Goal: Task Accomplishment & Management: Manage account settings

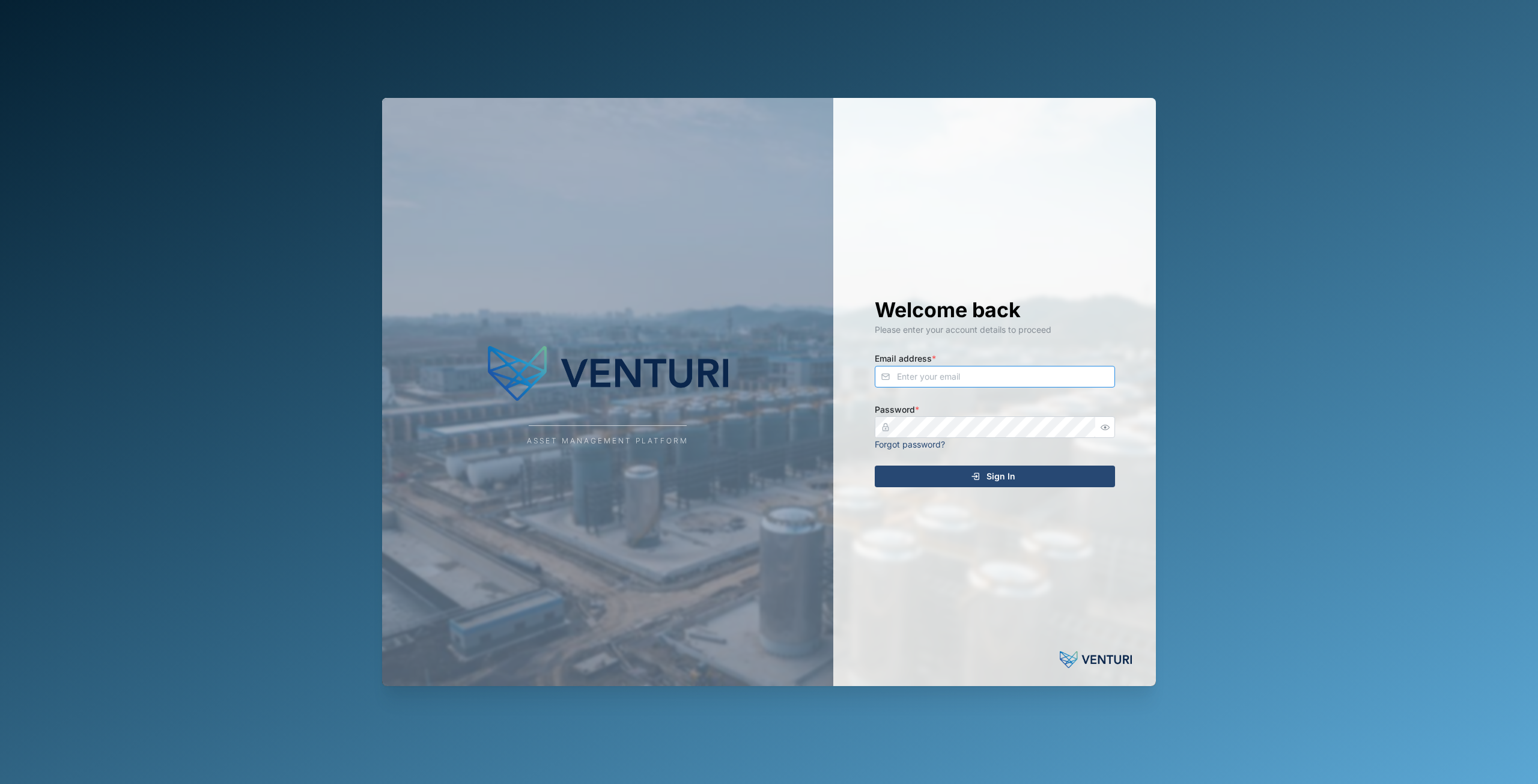
type input "principefernan@gmail.com"
click at [1004, 479] on span "Sign In" at bounding box center [1000, 476] width 29 height 20
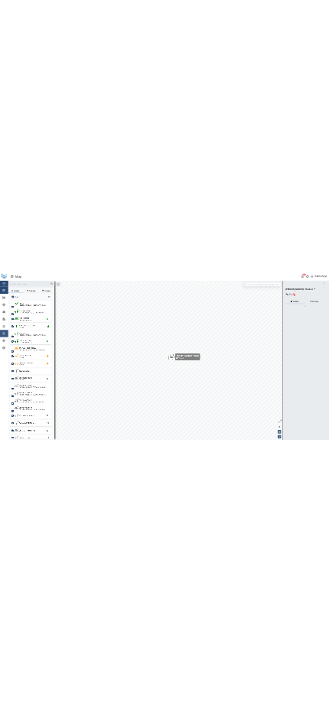
scroll to position [810, 239]
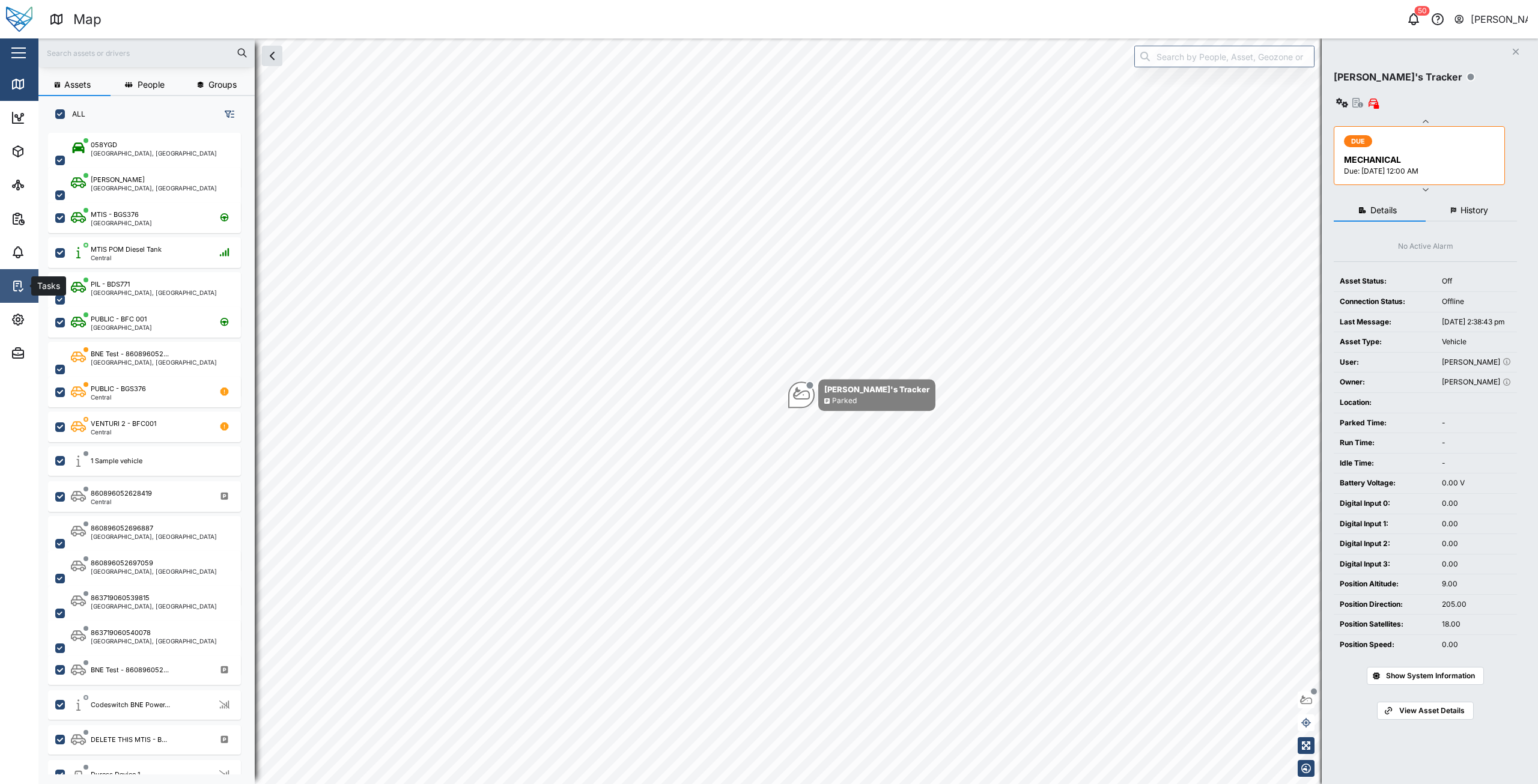
click at [13, 282] on icon at bounding box center [18, 286] width 14 height 14
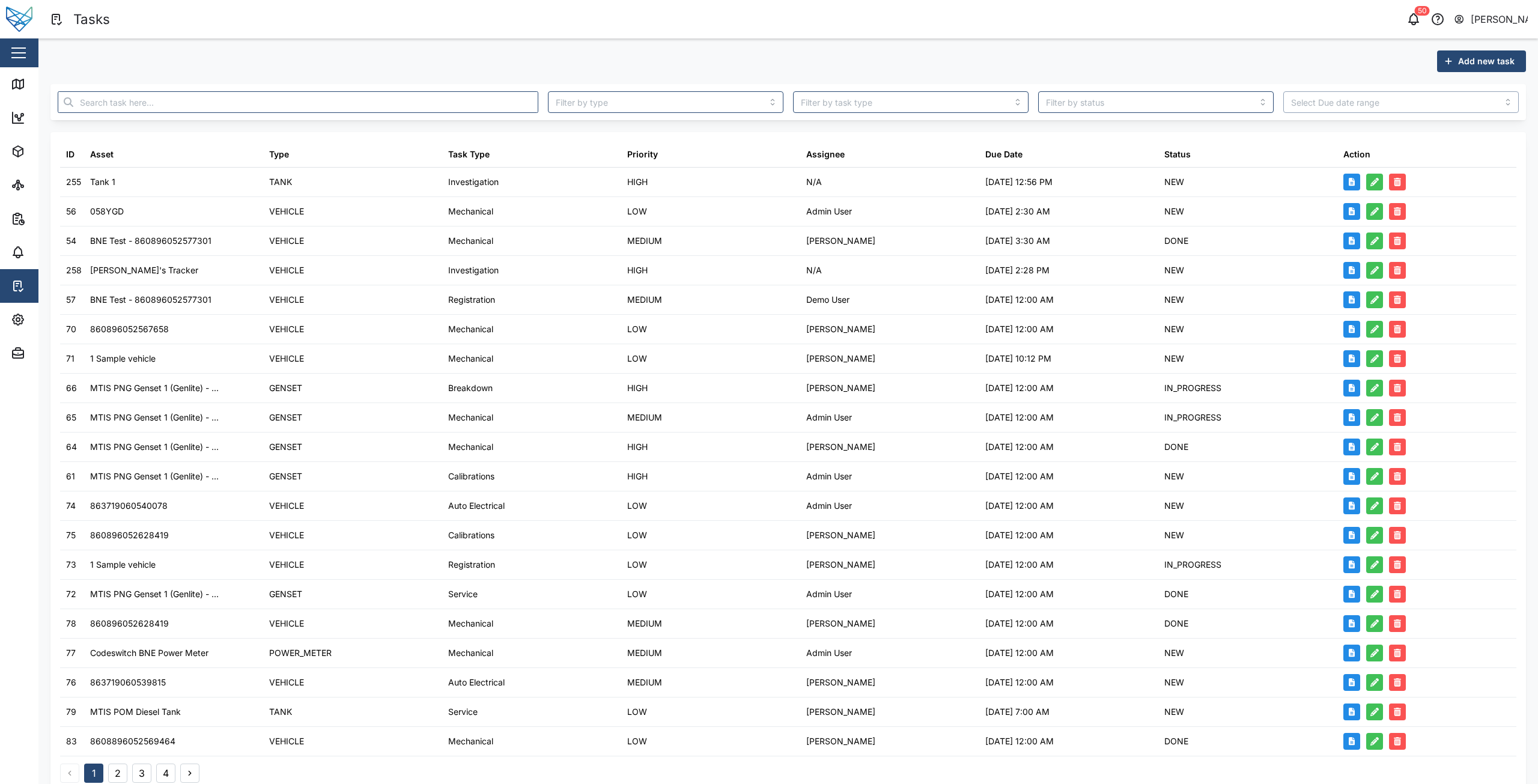
click at [1328, 107] on input "search" at bounding box center [1401, 102] width 236 height 22
click at [1329, 104] on input "search" at bounding box center [1401, 102] width 236 height 22
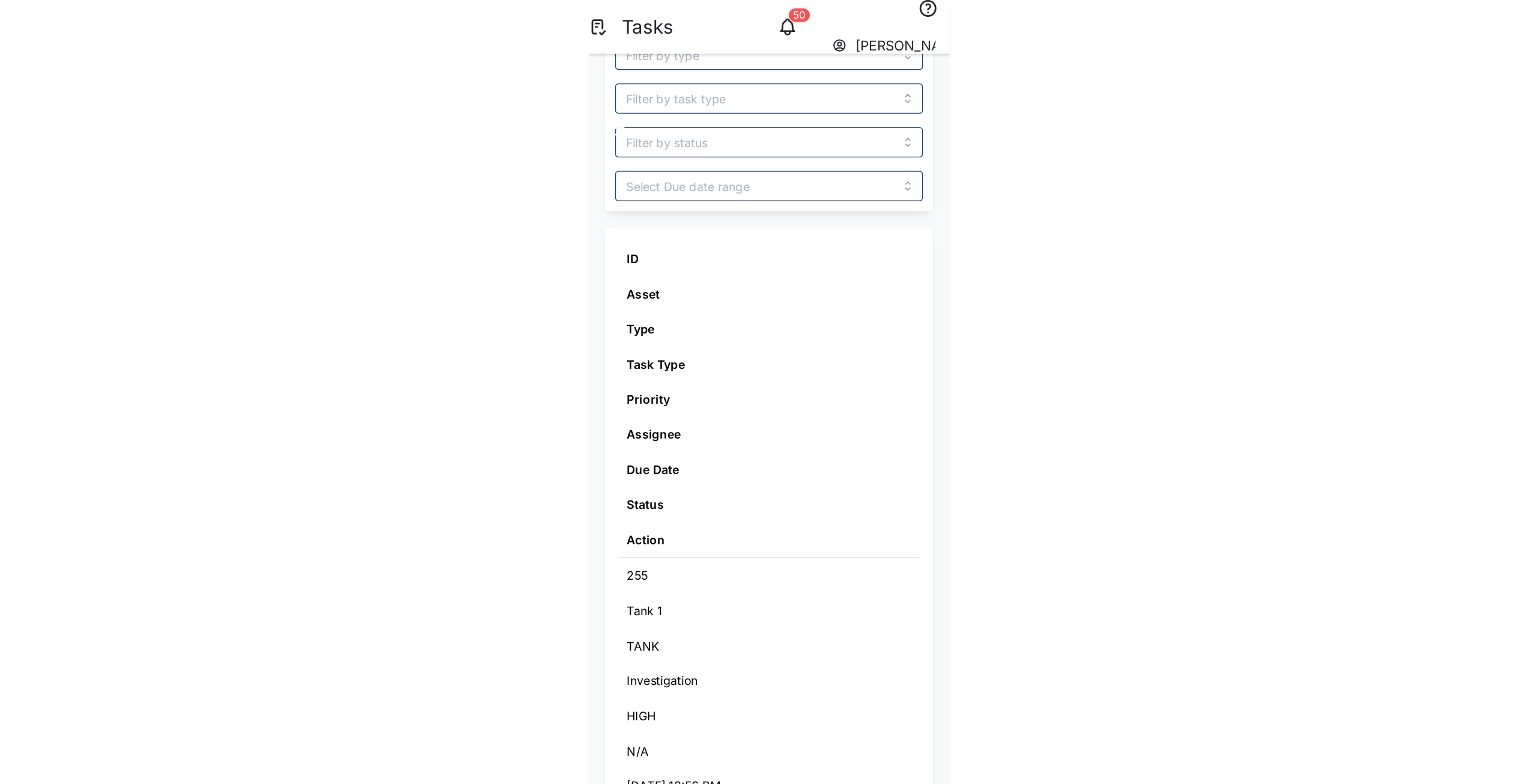
scroll to position [20, 0]
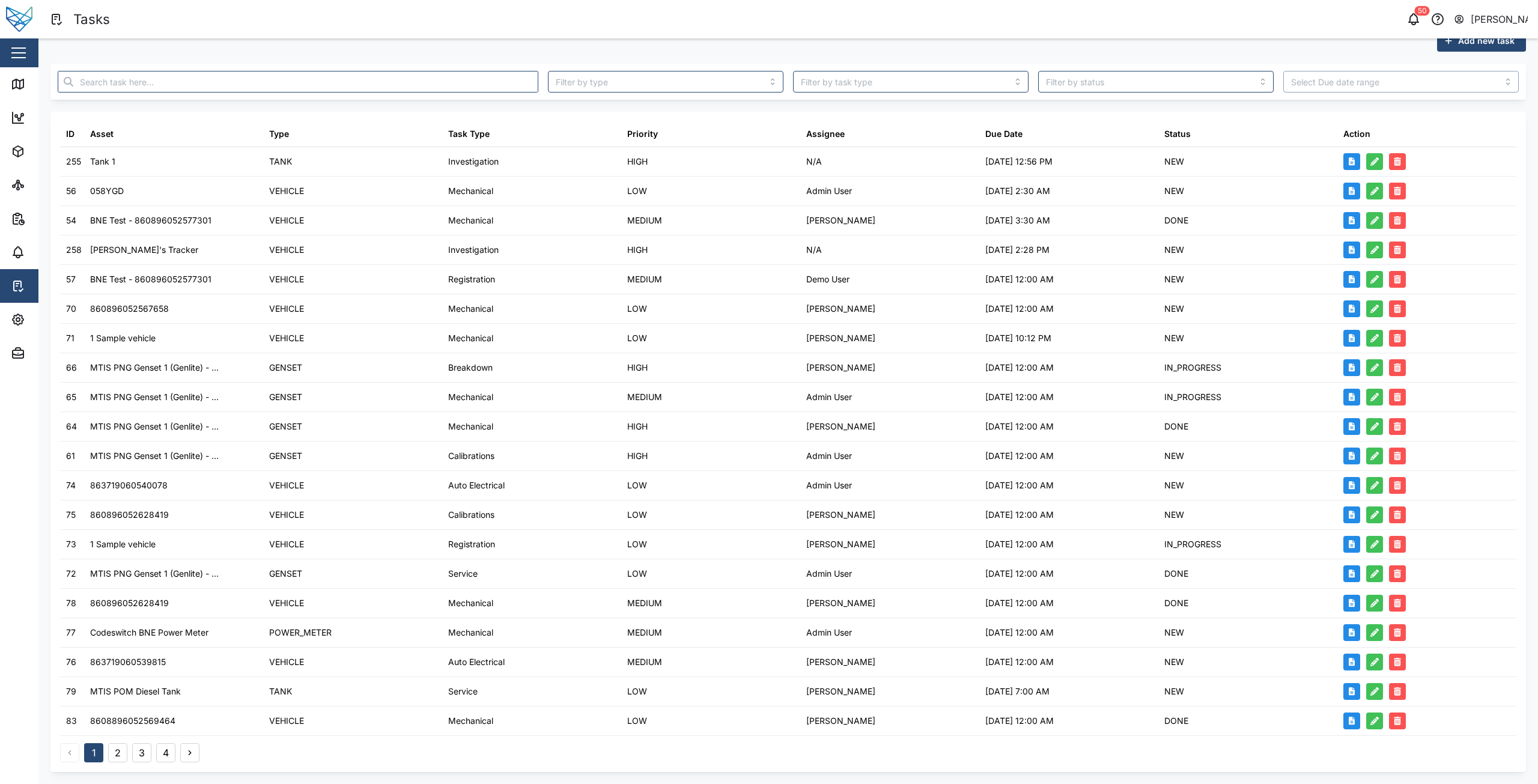
click at [1405, 82] on input "search" at bounding box center [1401, 82] width 236 height 22
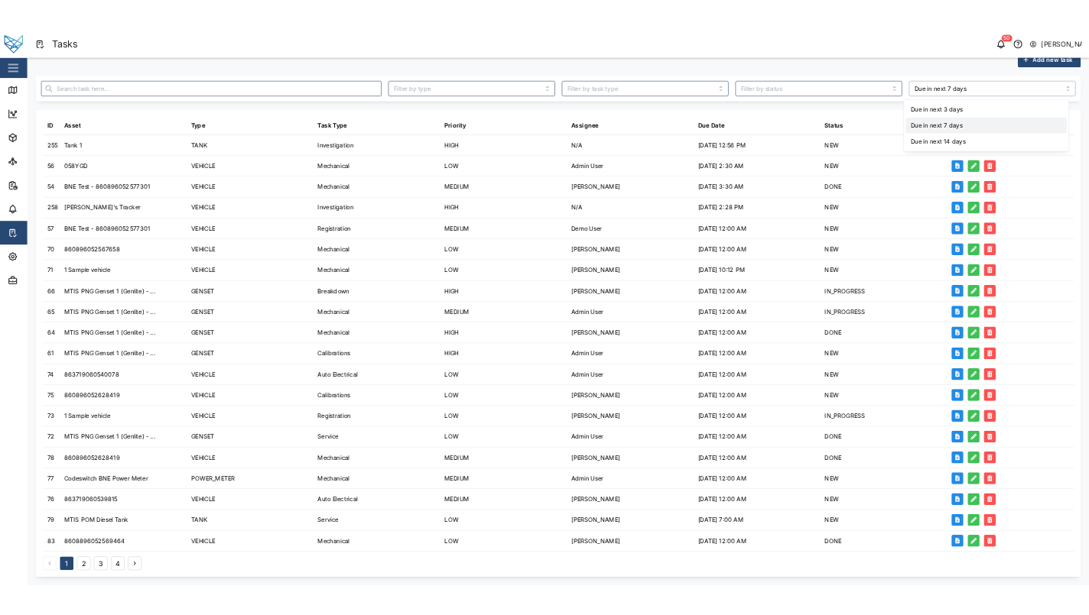
scroll to position [0, 0]
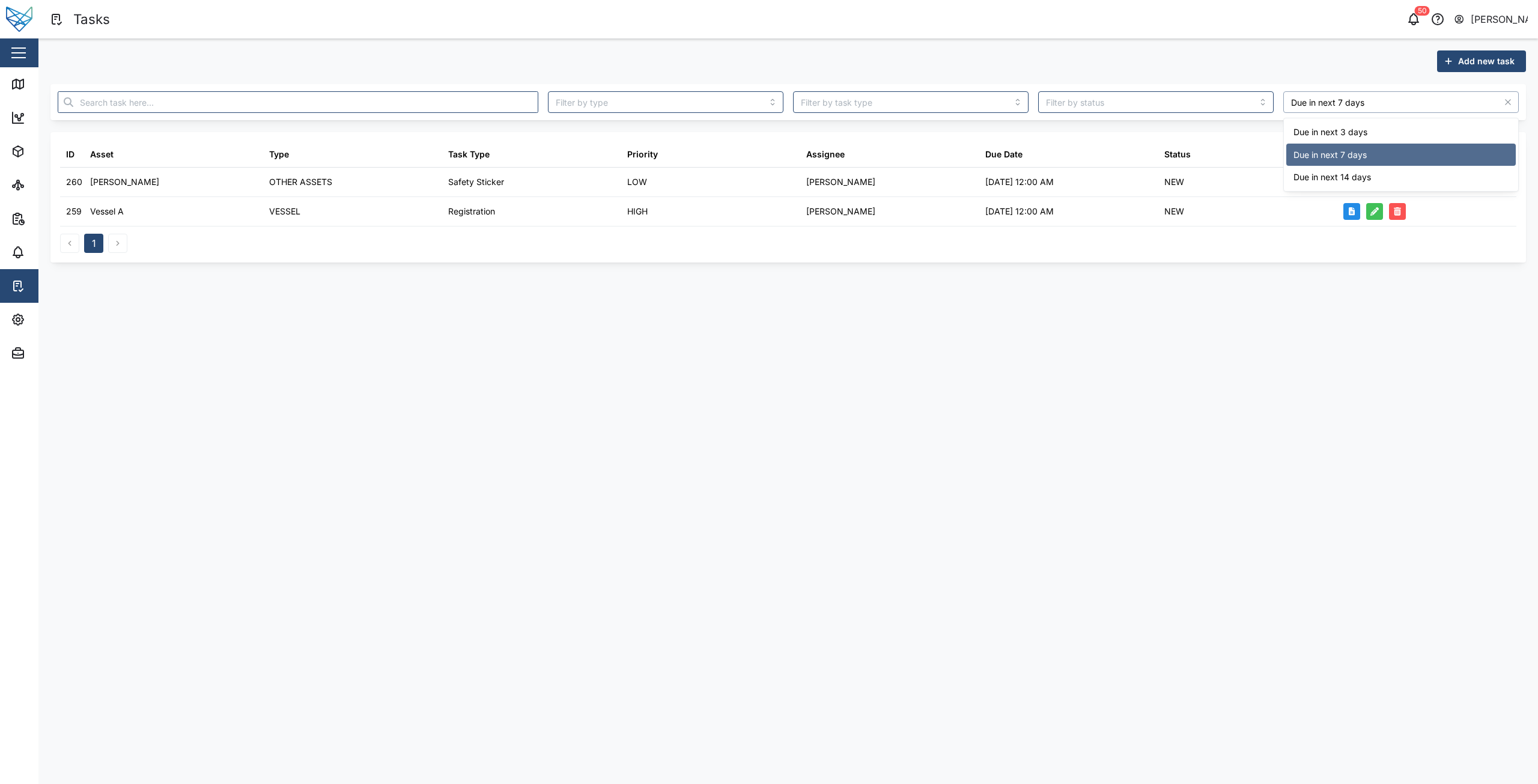
click at [1362, 108] on input "Due in next 7 days" at bounding box center [1401, 102] width 236 height 22
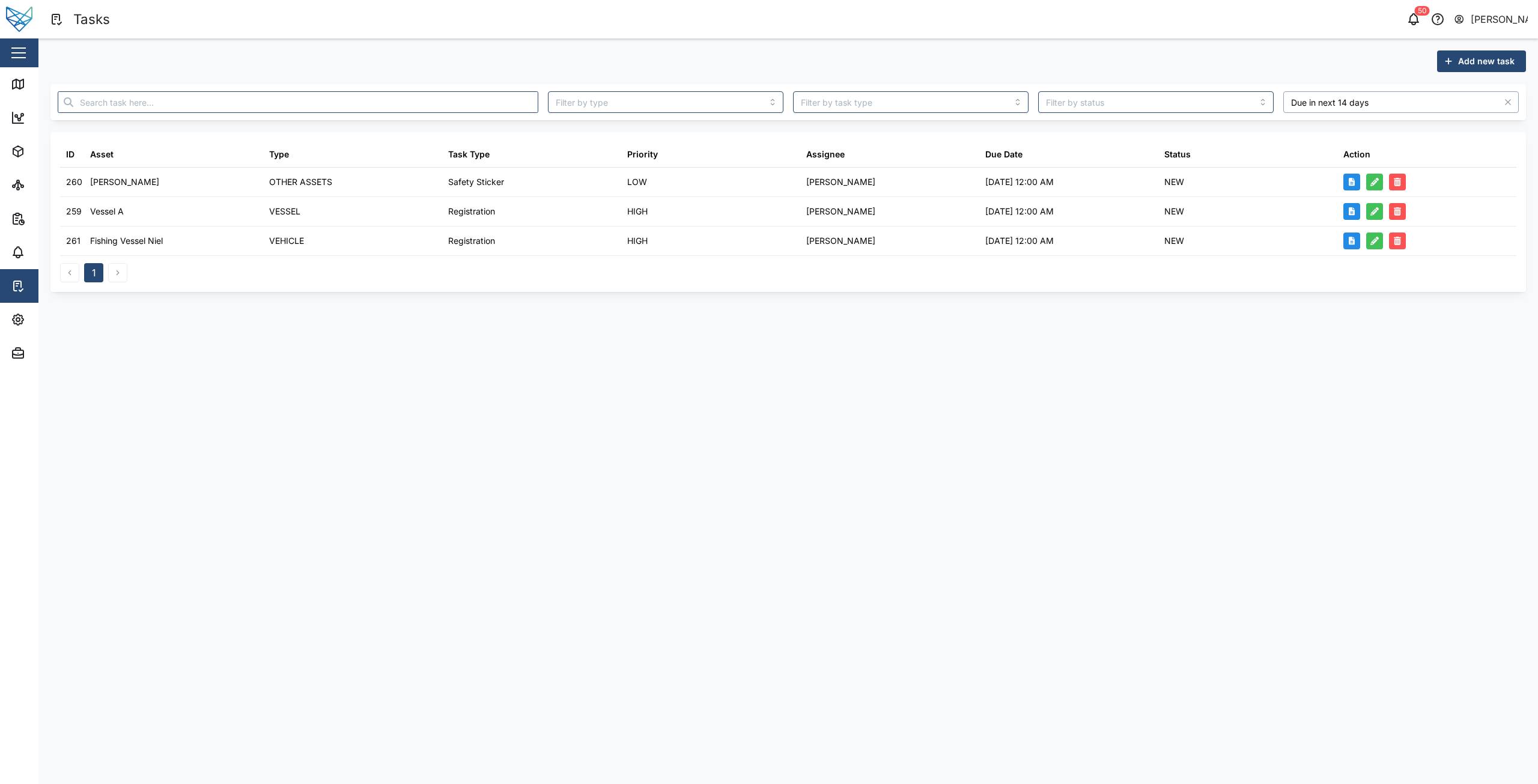
click at [1356, 108] on input "Due in next 14 days" at bounding box center [1401, 102] width 236 height 22
click at [1333, 108] on input "Due in next 3 days" at bounding box center [1401, 102] width 236 height 22
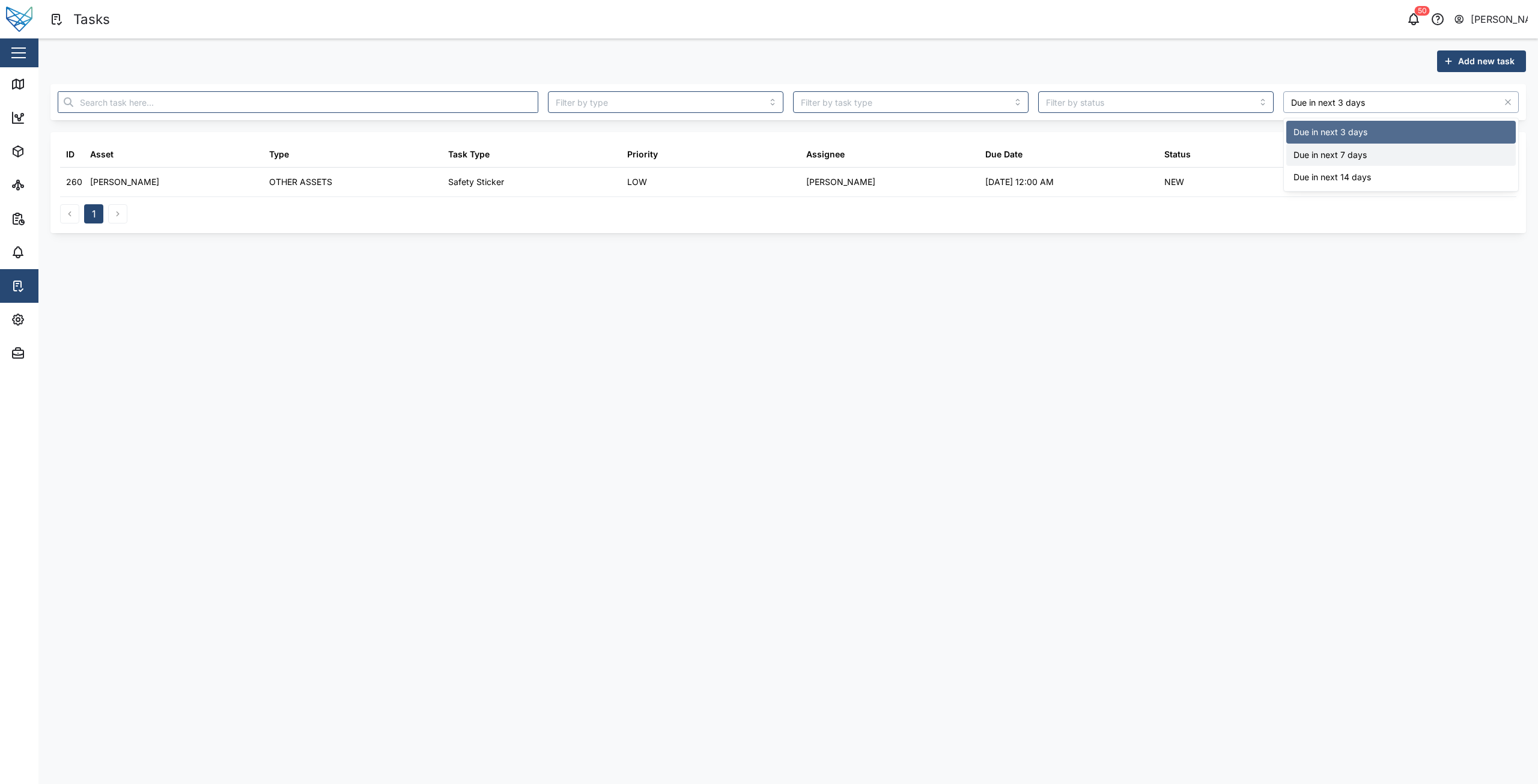
type input "Due in next 7 days"
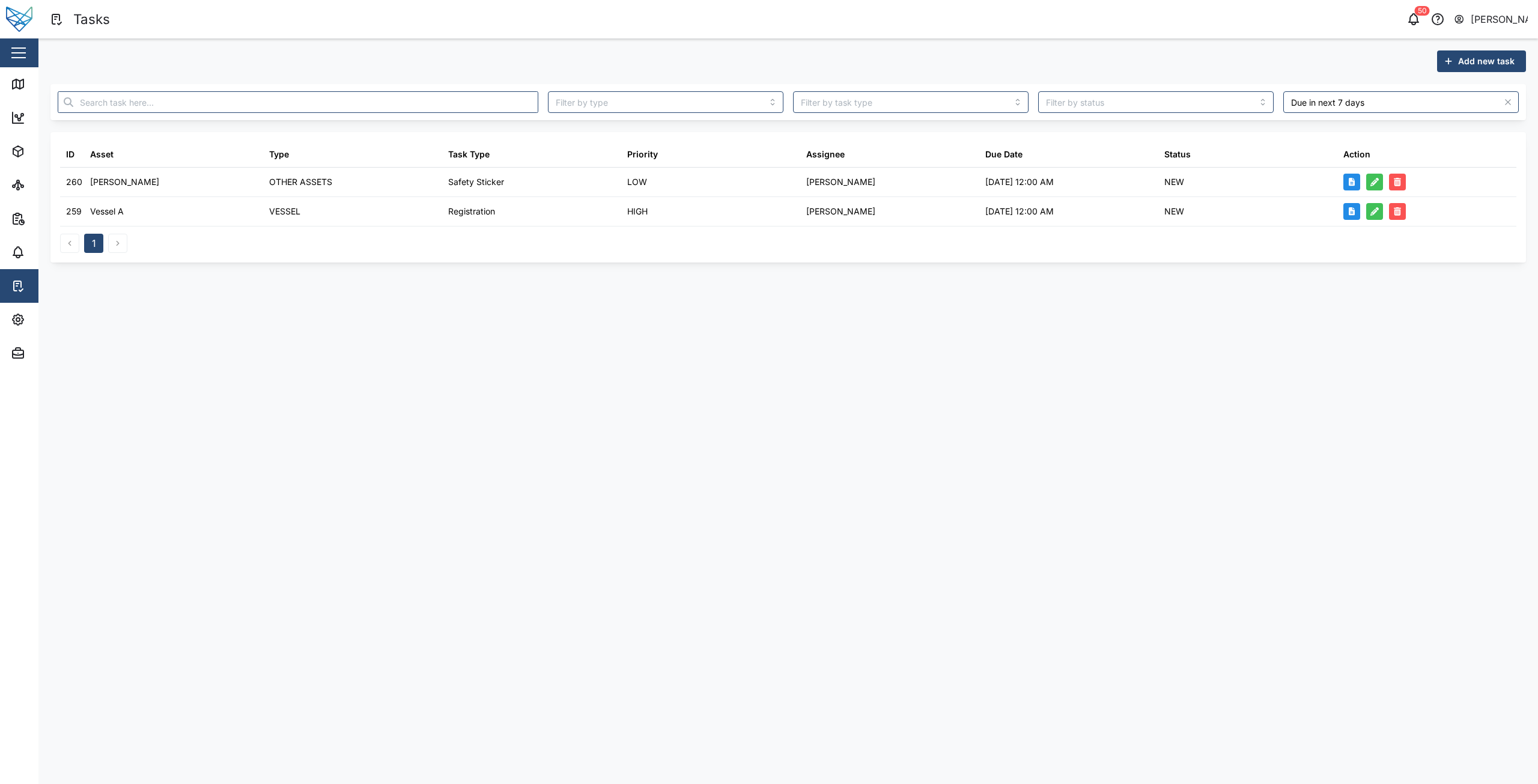
drag, startPoint x: 1001, startPoint y: 371, endPoint x: 925, endPoint y: 49, distance: 330.8
click at [1000, 371] on main "Add new task Due in next 7 days ID Asset Type Task Type Priority Assignee Due D…" at bounding box center [788, 411] width 1499 height 746
click at [1507, 103] on icon "button" at bounding box center [1508, 102] width 9 height 9
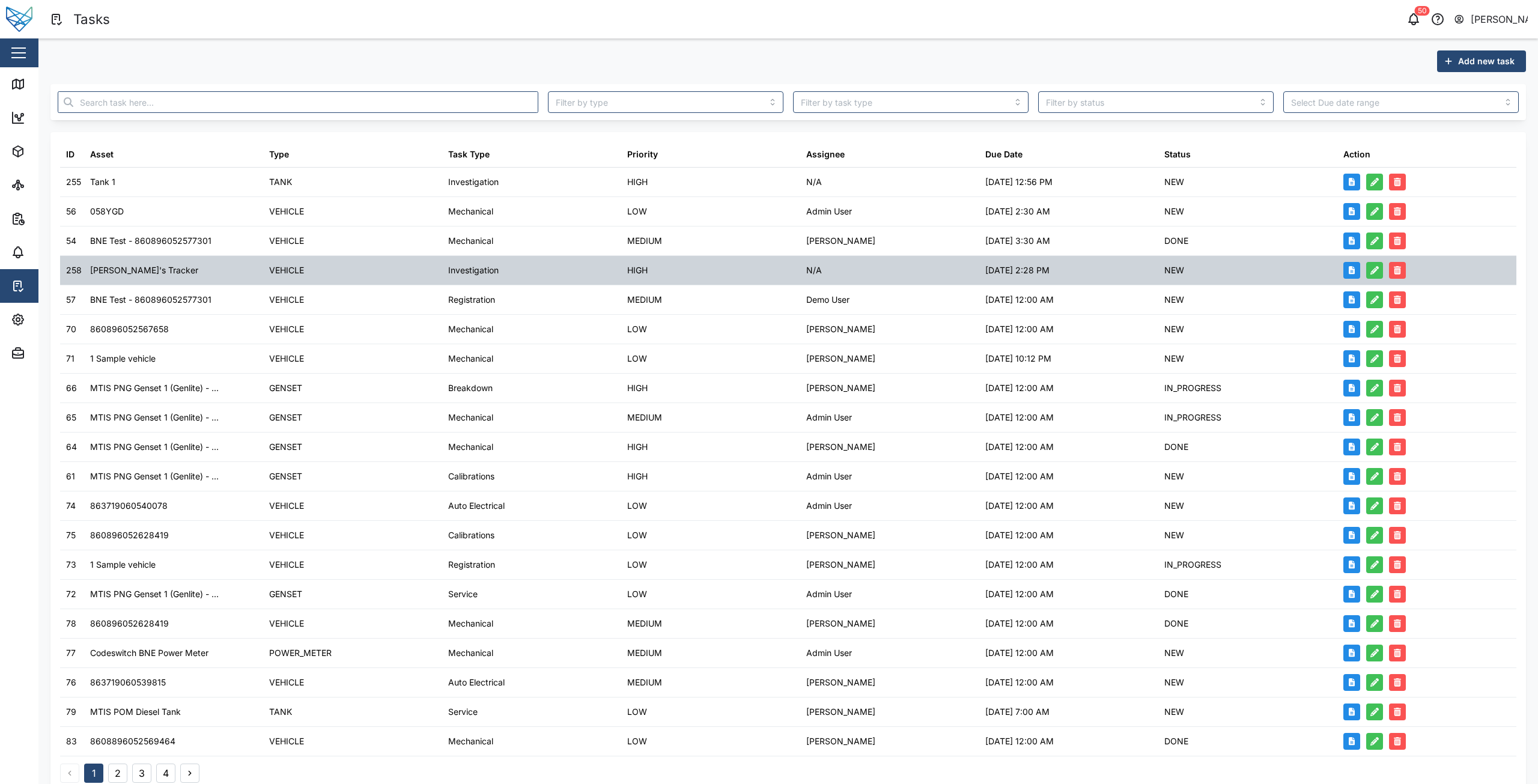
drag, startPoint x: 1048, startPoint y: 339, endPoint x: 892, endPoint y: 284, distance: 165.4
click at [1046, 339] on div "30/07/2024 12:00 AM" at bounding box center [1069, 329] width 179 height 29
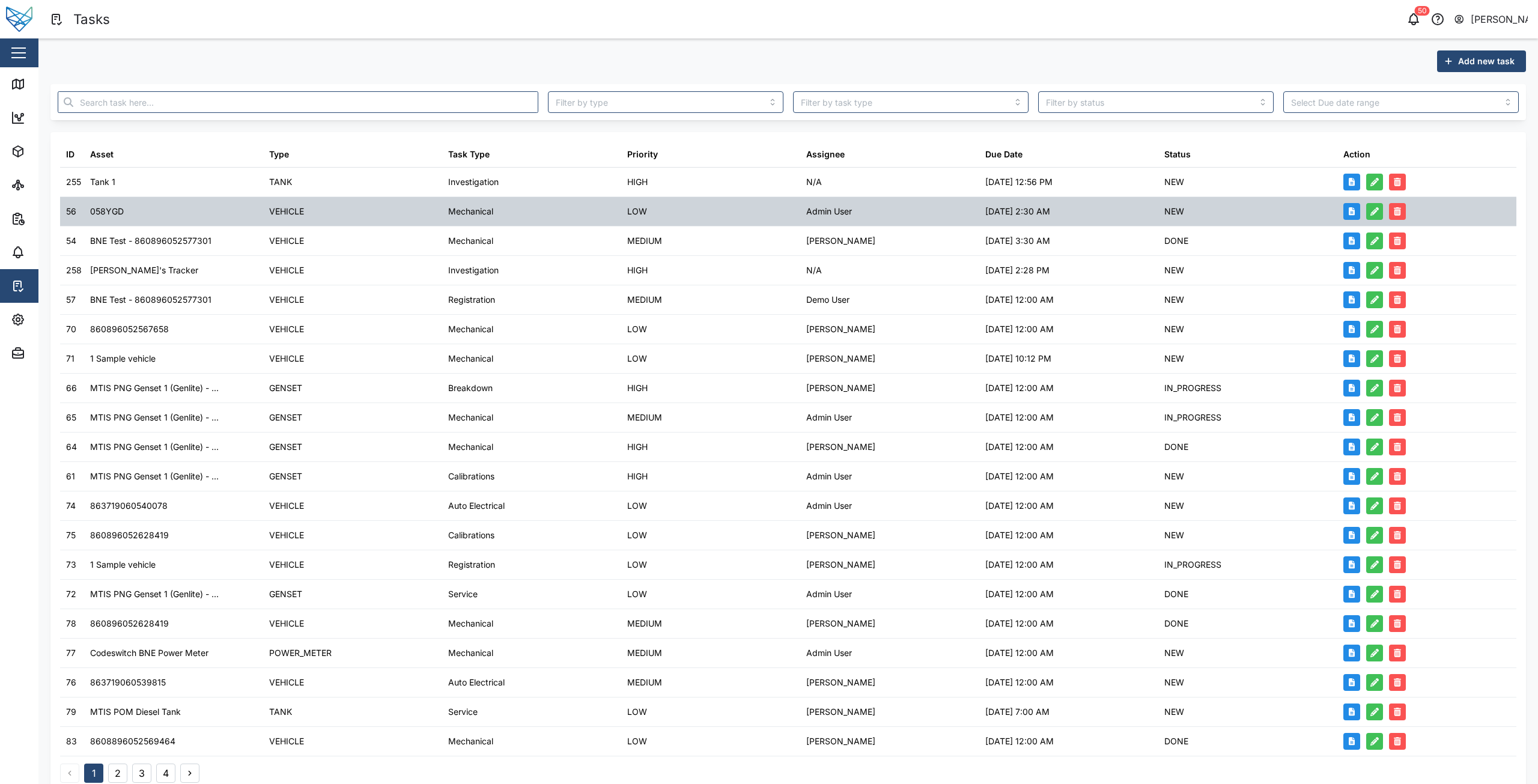
click at [1072, 225] on div "03/04/2024 2:30 AM" at bounding box center [1069, 211] width 179 height 29
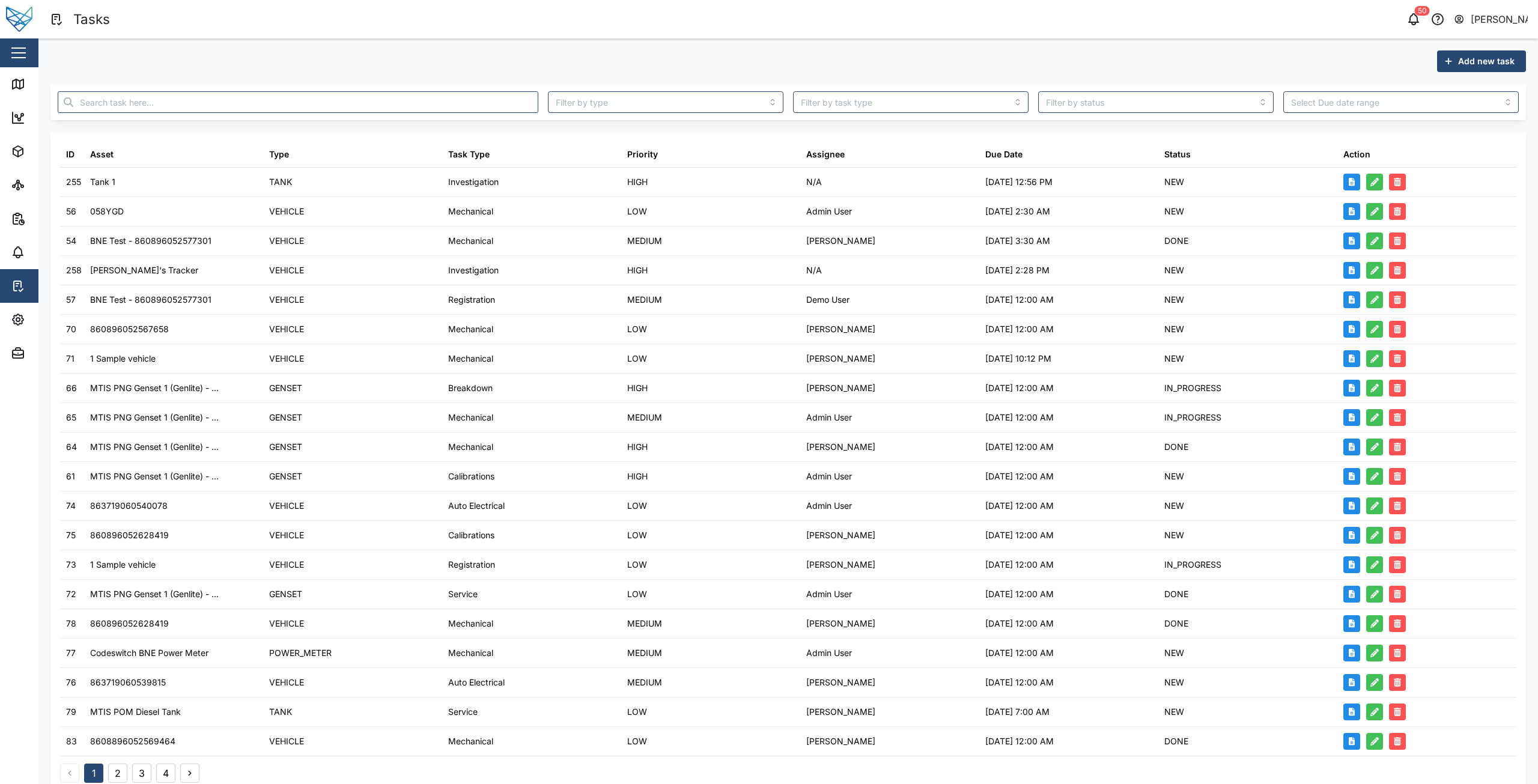
drag, startPoint x: 563, startPoint y: 36, endPoint x: 523, endPoint y: 24, distance: 41.8
click at [563, 36] on header "Tasks 50 Niel Principe" at bounding box center [769, 19] width 1538 height 38
click at [1209, 113] on div at bounding box center [1156, 102] width 245 height 31
click at [1152, 106] on input "search" at bounding box center [1156, 102] width 236 height 22
type input "NEW"
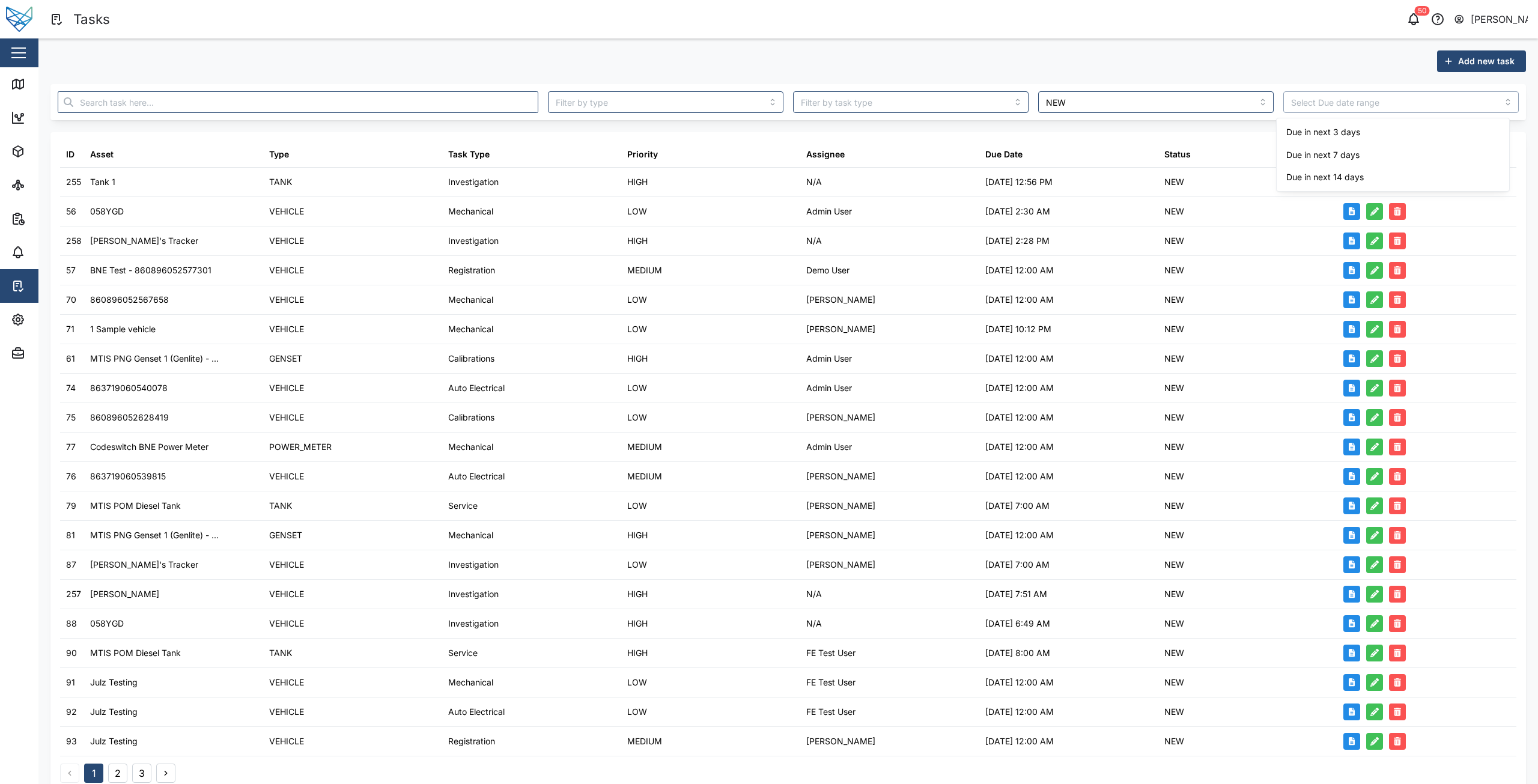
click at [1343, 108] on input "search" at bounding box center [1401, 102] width 236 height 22
type input "Due in next 3 days"
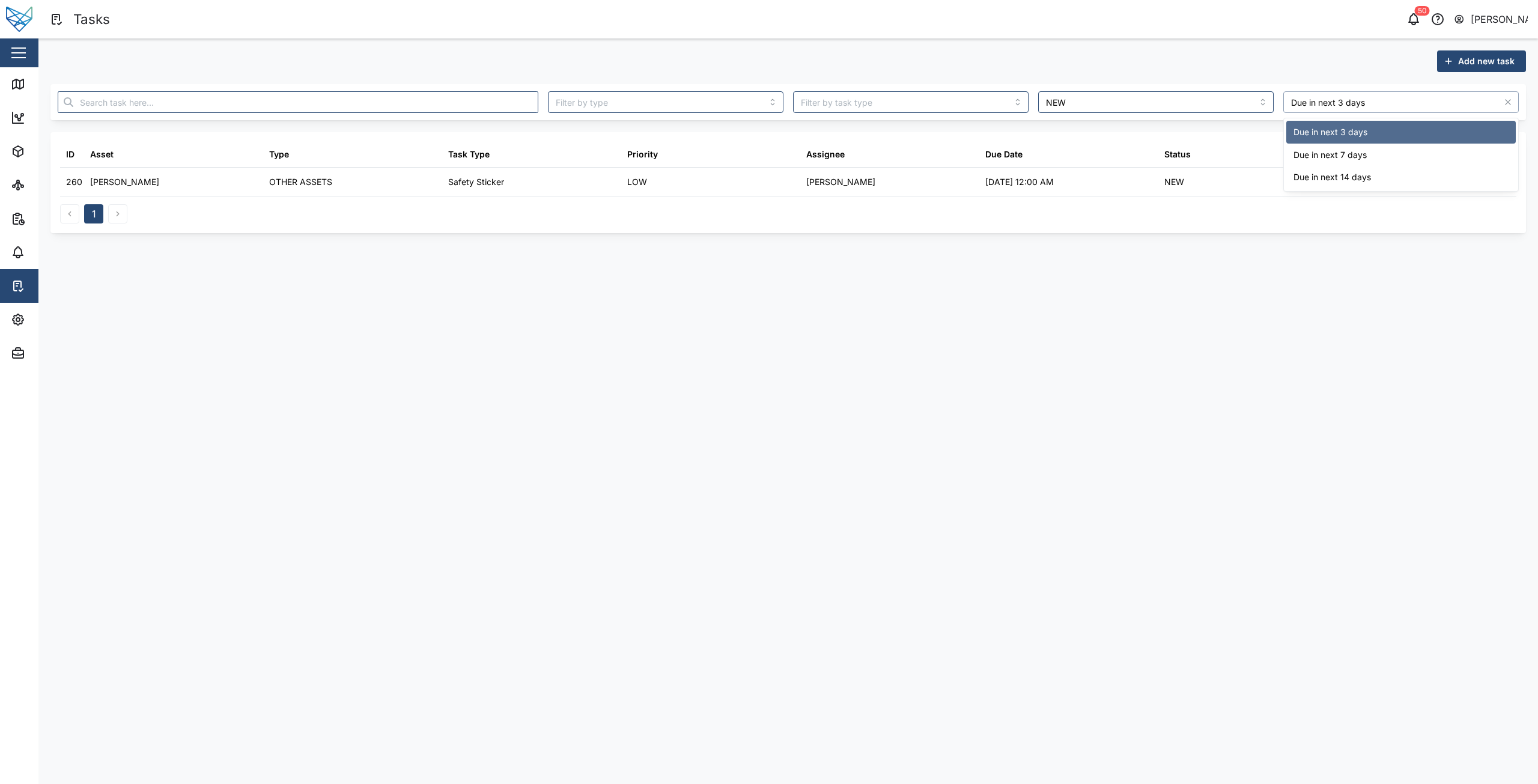
click at [1376, 102] on input "Due in next 3 days" at bounding box center [1401, 102] width 236 height 22
click at [1224, 100] on input "NEW" at bounding box center [1156, 102] width 236 height 22
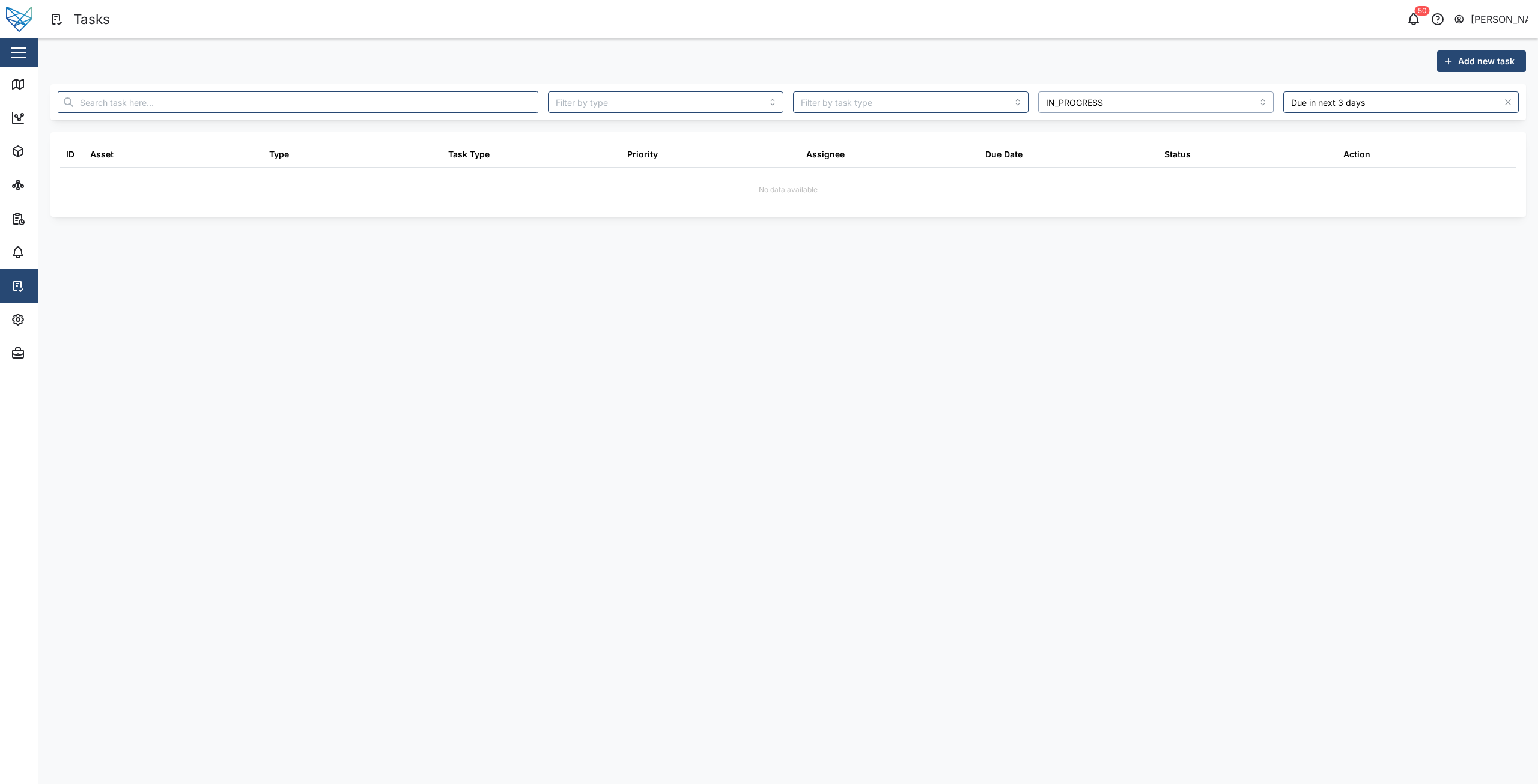
click at [1169, 109] on input "IN_PROGRESS" at bounding box center [1156, 102] width 236 height 22
click at [1226, 102] on input "DONE" at bounding box center [1156, 102] width 236 height 22
type input "NONE"
click at [1364, 102] on input "Due in next 3 days" at bounding box center [1401, 102] width 236 height 22
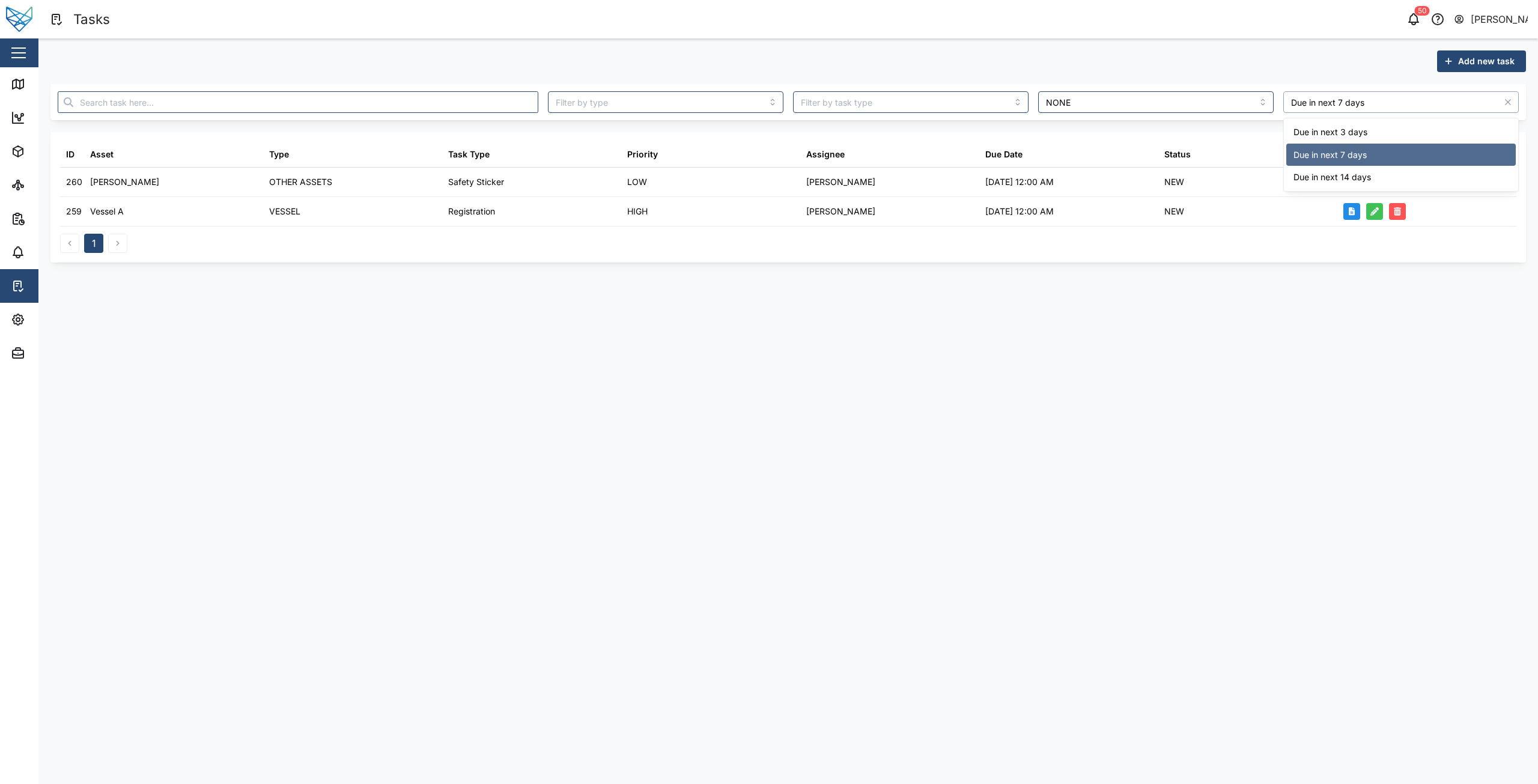
click at [1355, 108] on input "Due in next 7 days" at bounding box center [1401, 102] width 236 height 22
type input "Due in next 3 days"
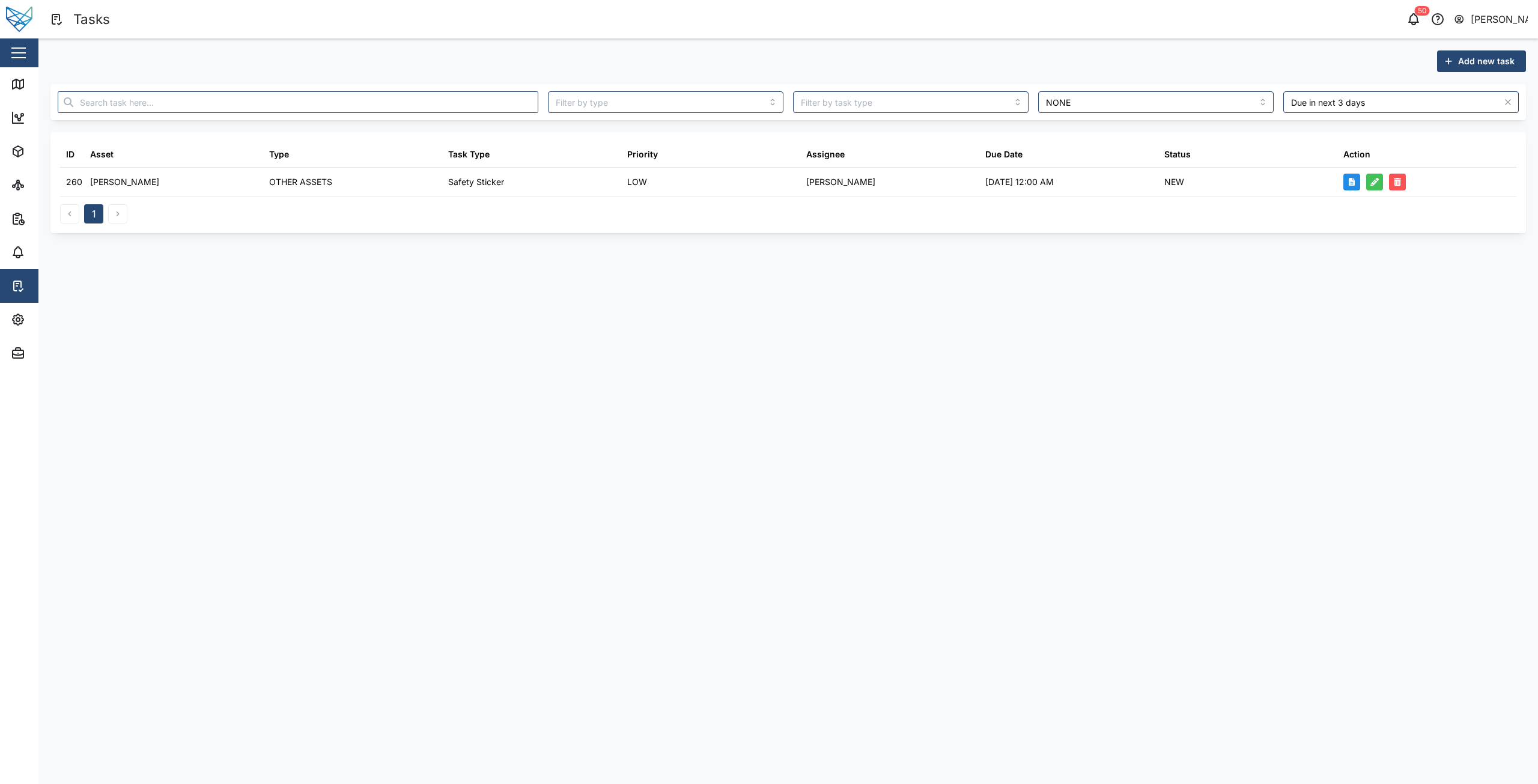
click at [1104, 57] on div "Add new task" at bounding box center [788, 61] width 1476 height 22
click at [1510, 102] on icon "button" at bounding box center [1508, 102] width 9 height 9
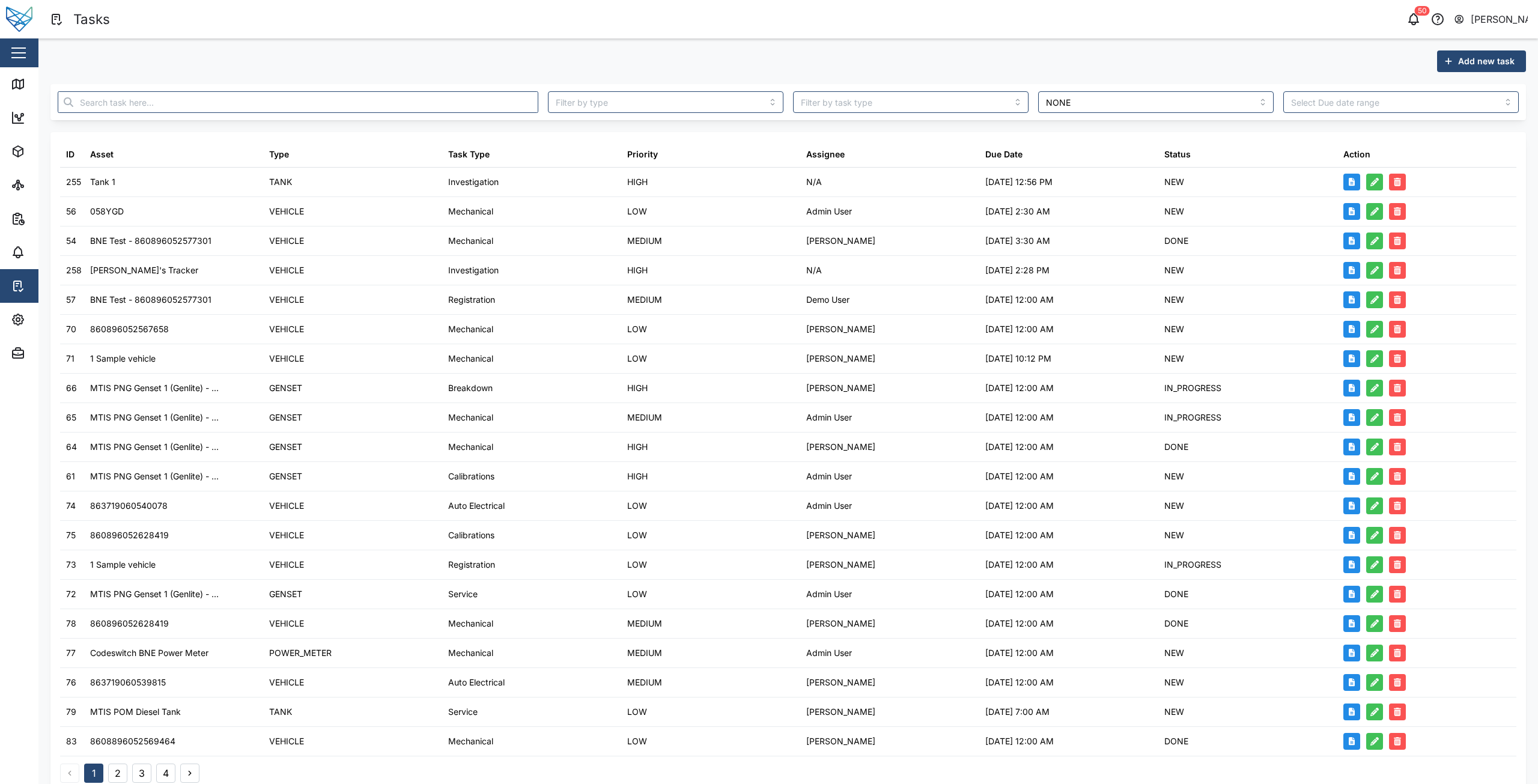
drag, startPoint x: 850, startPoint y: 46, endPoint x: 769, endPoint y: 76, distance: 86.4
click at [767, 76] on div "Add new task NONE ID Asset Type Task Type Priority Assignee Due Date Status Act…" at bounding box center [788, 421] width 1476 height 742
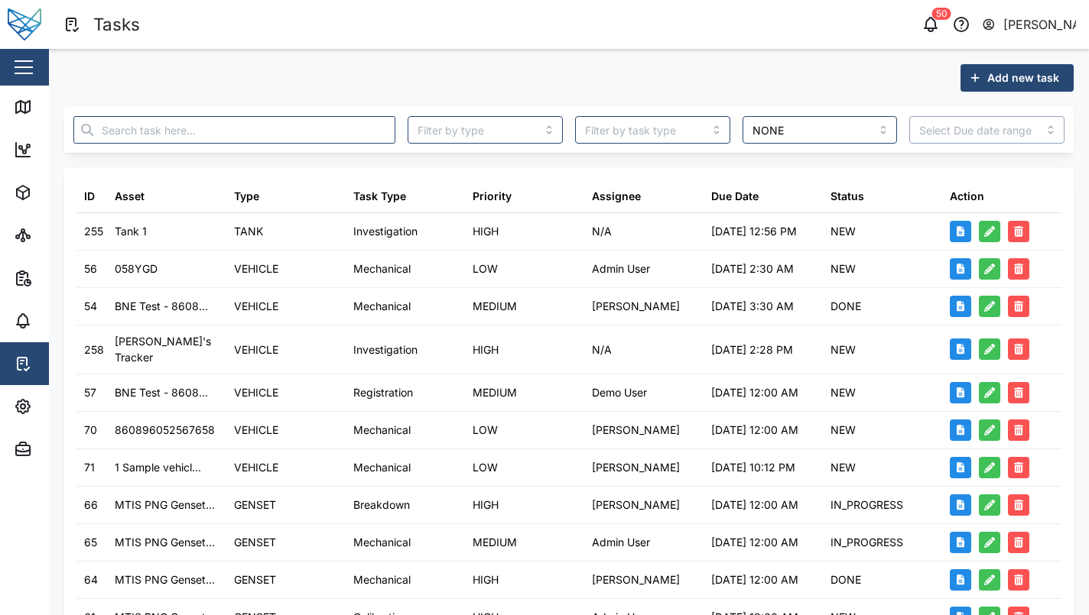
click at [1015, 127] on input "search" at bounding box center [986, 130] width 155 height 28
click at [998, 141] on input "search" at bounding box center [986, 130] width 155 height 28
type input "Due in next 7 days"
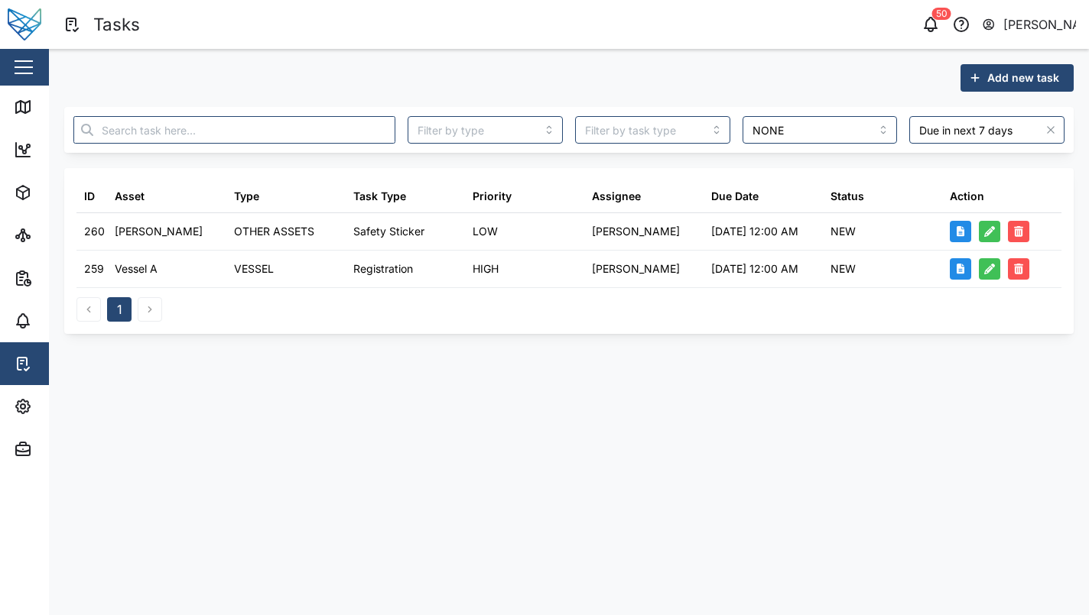
click at [649, 349] on div "Add new task NONE Due in next 7 days ID Asset Type Task Type Priority Assignee …" at bounding box center [569, 199] width 1040 height 300
click at [869, 378] on main "Add new task NONE Due in next 7 days ID Asset Type Task Type Priority Assignee …" at bounding box center [569, 332] width 1040 height 567
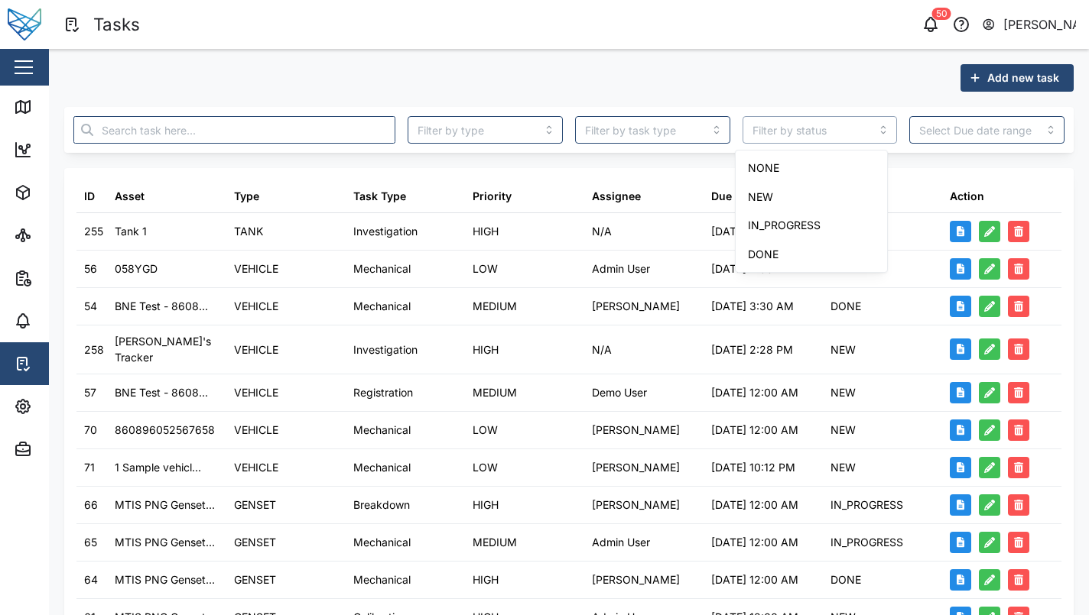
click at [849, 140] on input "search" at bounding box center [819, 130] width 155 height 28
click at [960, 125] on input "search" at bounding box center [986, 130] width 155 height 28
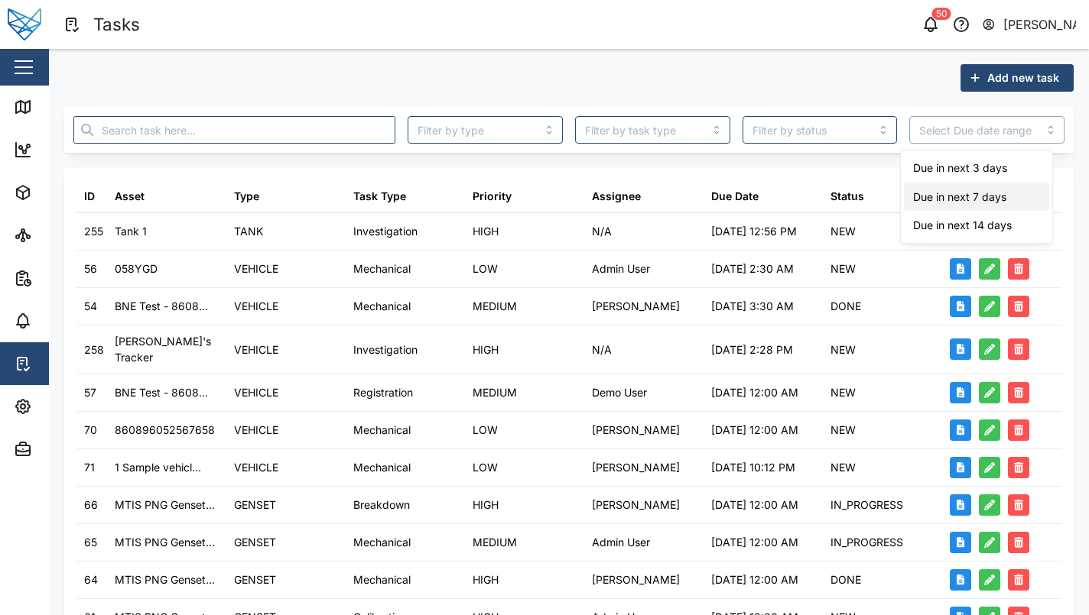
type input "Due in next 7 days"
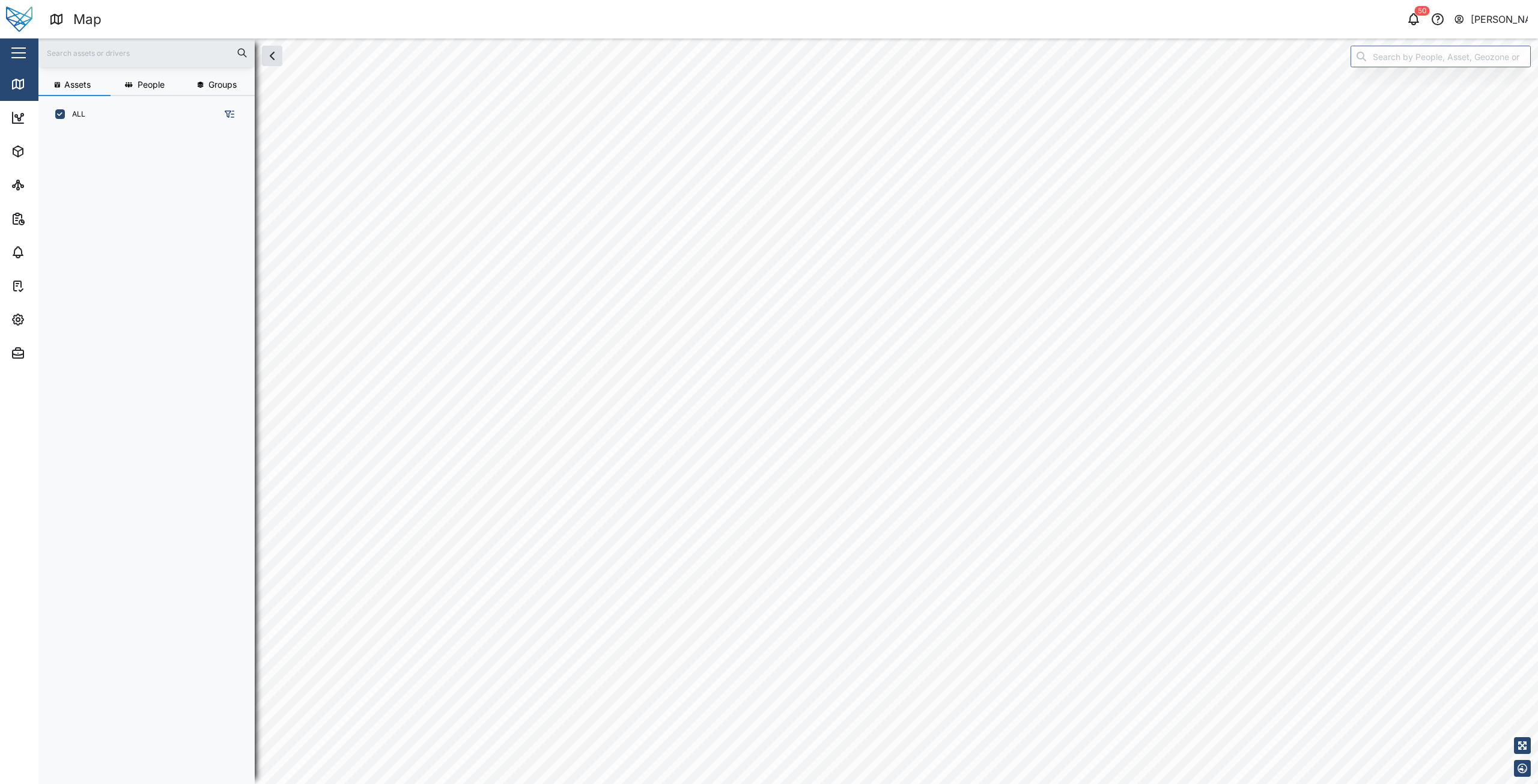
scroll to position [9, 9]
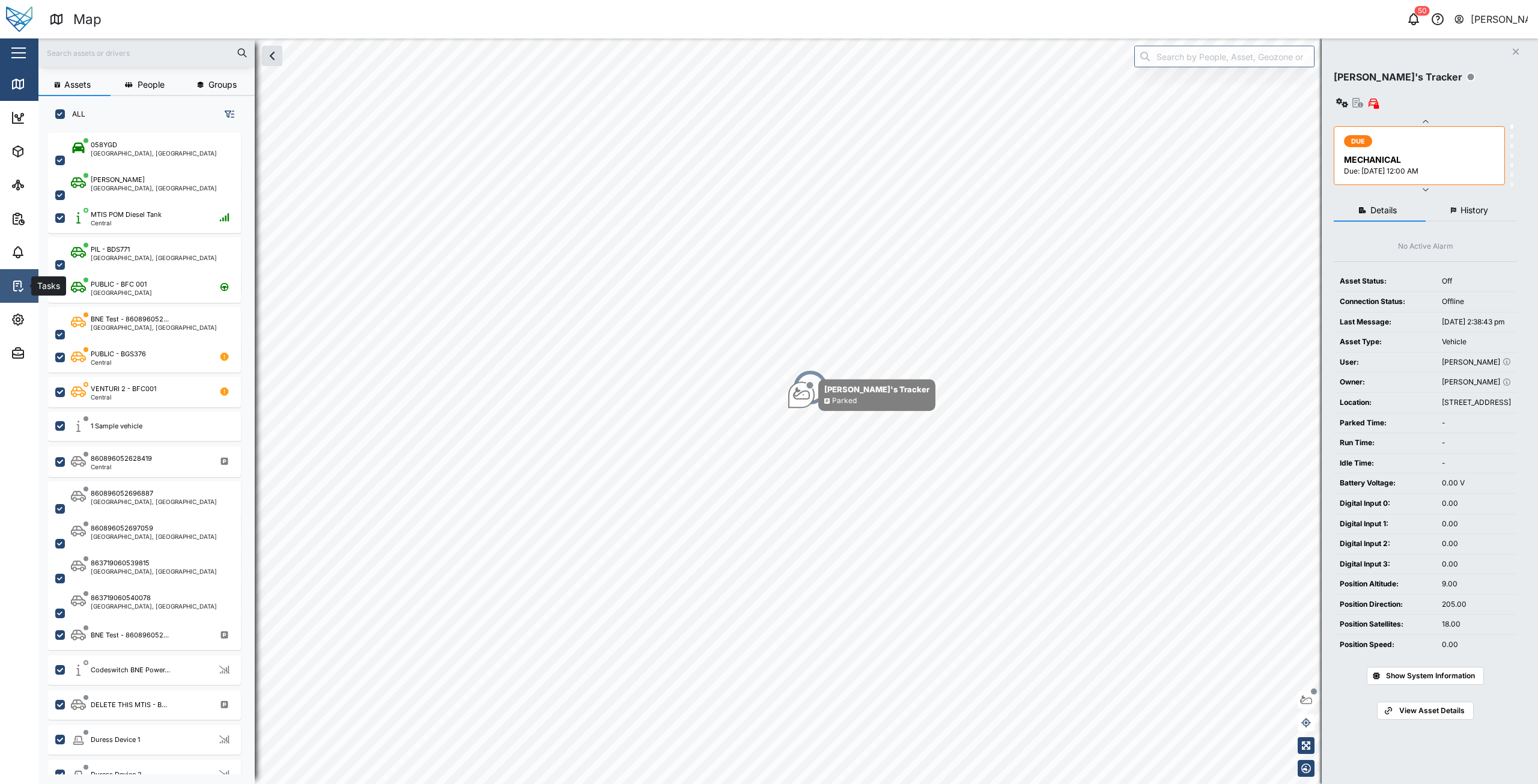
click at [17, 288] on icon at bounding box center [18, 286] width 14 height 14
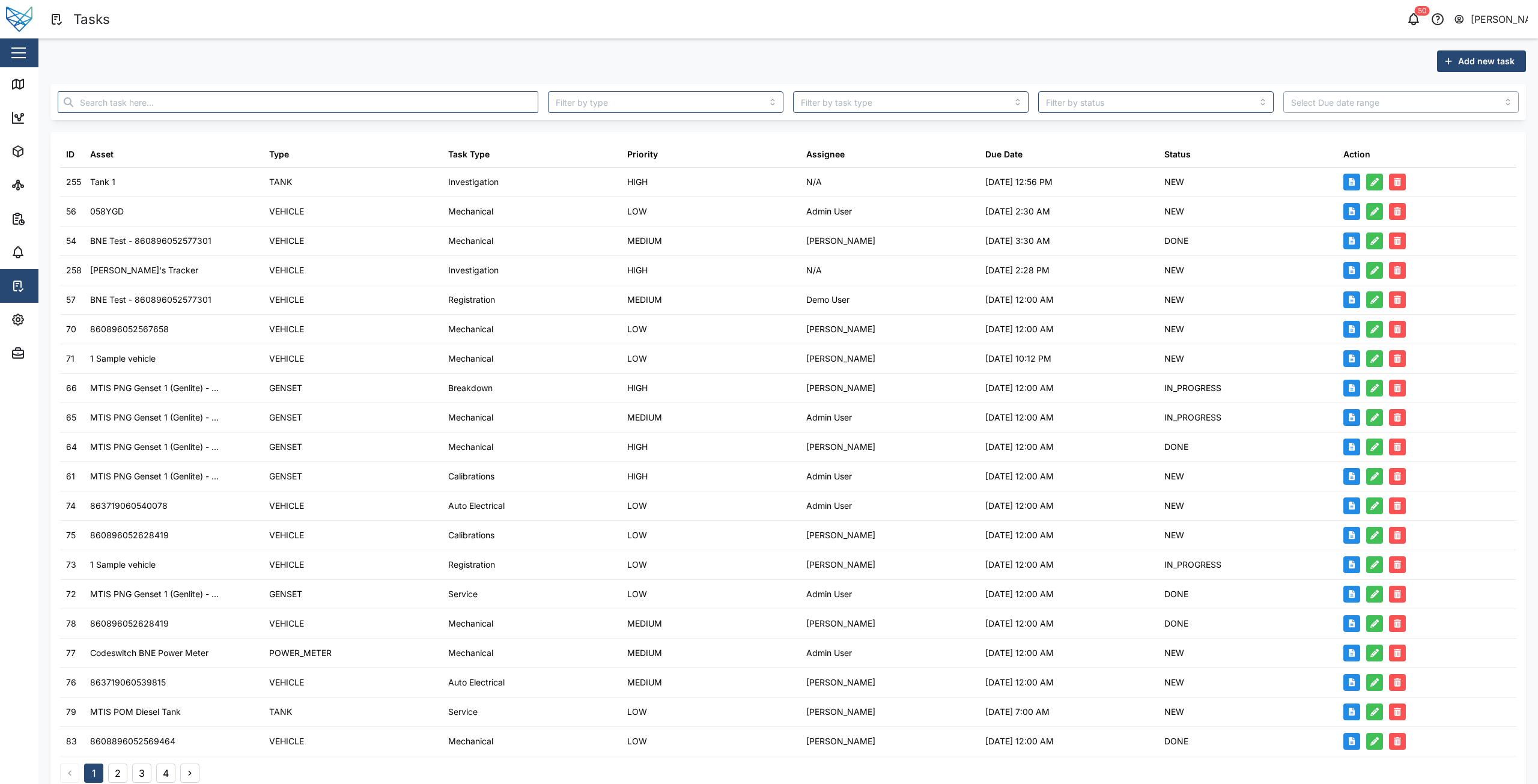
click at [1333, 104] on input "search" at bounding box center [1401, 102] width 236 height 22
click at [0, 65] on div "Close" at bounding box center [78, 53] width 156 height 29
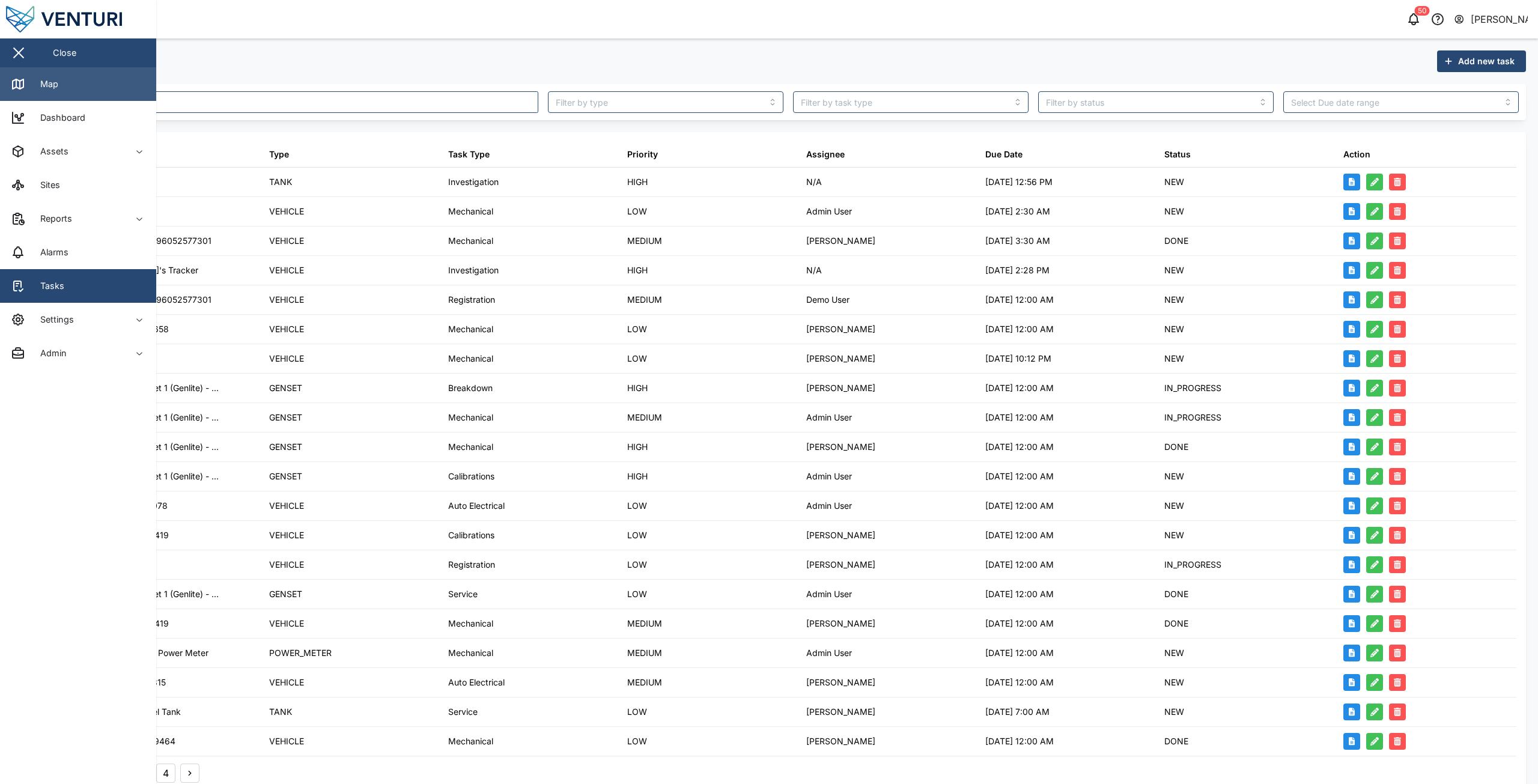
click at [17, 80] on icon at bounding box center [17, 83] width 0 height 8
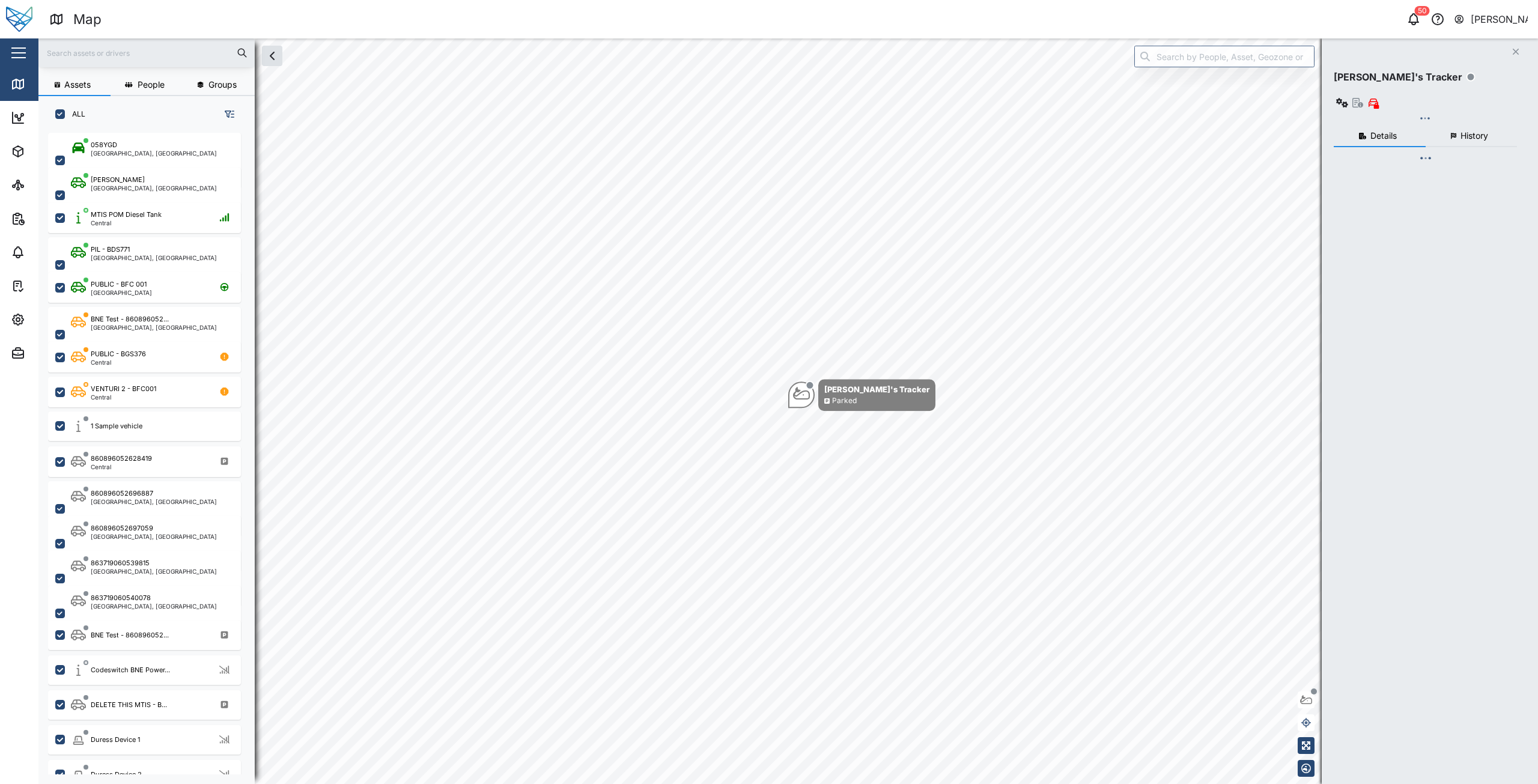
click at [309, 16] on div "Map" at bounding box center [419, 19] width 740 height 21
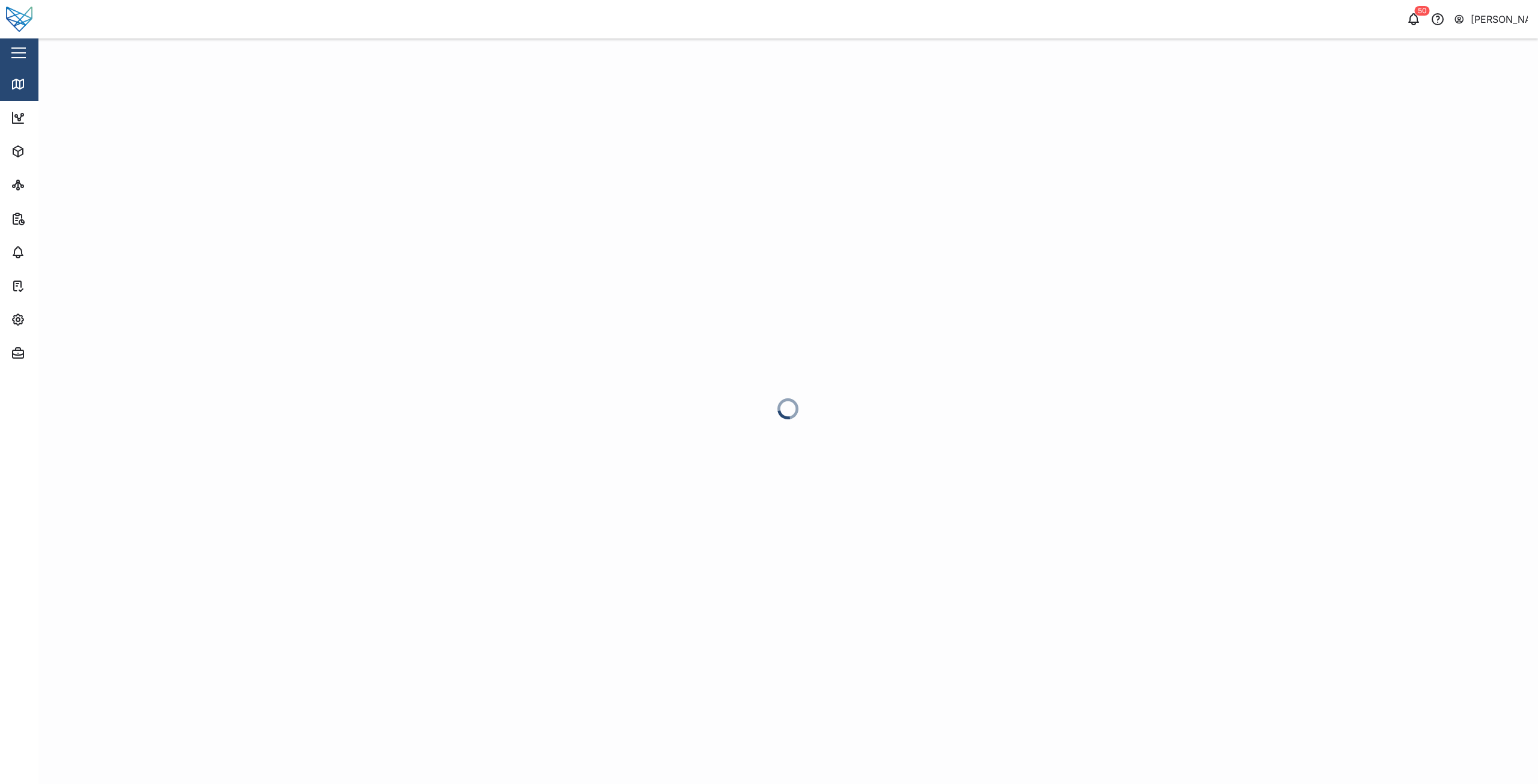
click at [1478, 18] on div "[PERSON_NAME]" at bounding box center [1499, 19] width 57 height 15
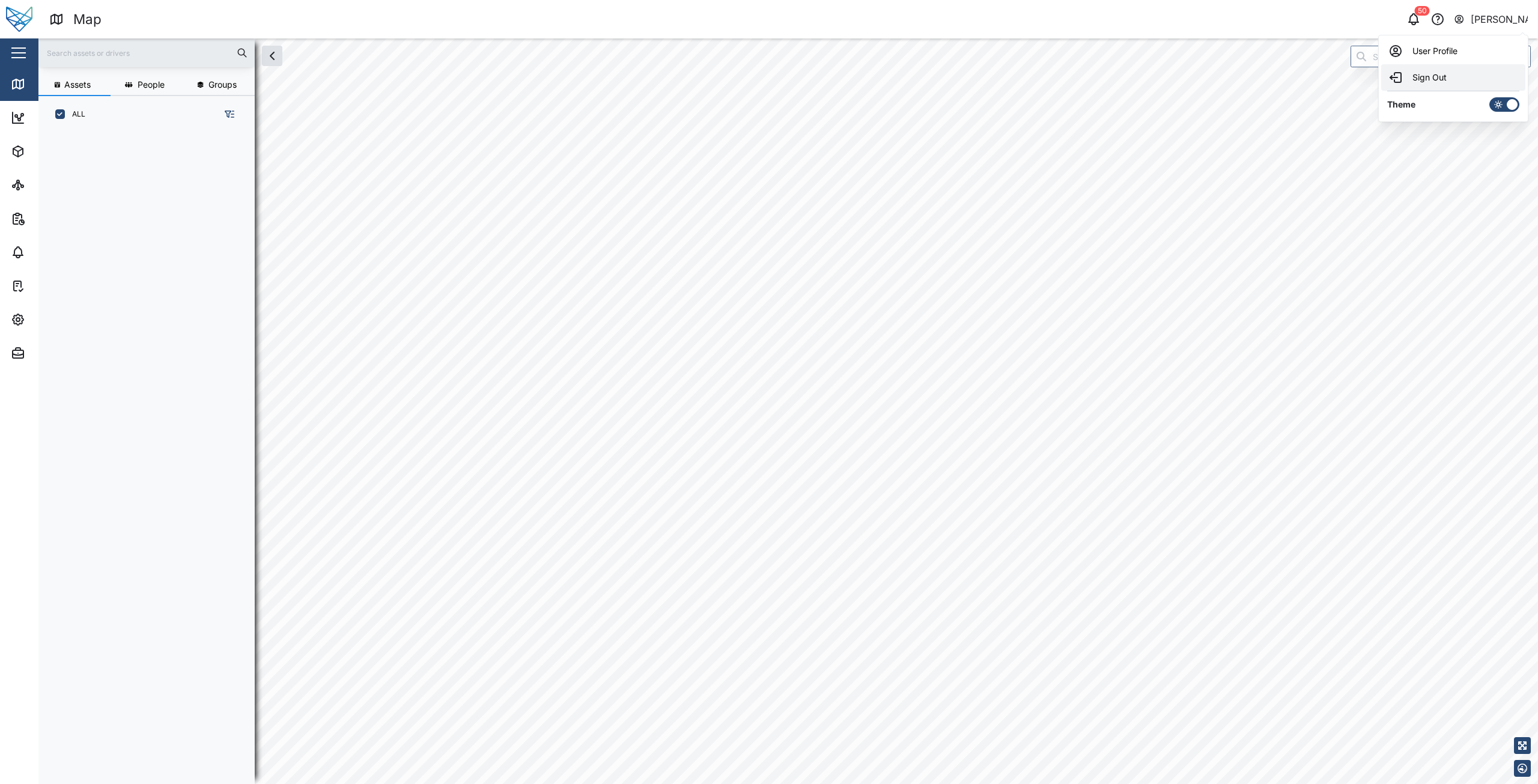
scroll to position [636, 188]
click at [1437, 84] on div "Sign Out" at bounding box center [1453, 77] width 130 height 14
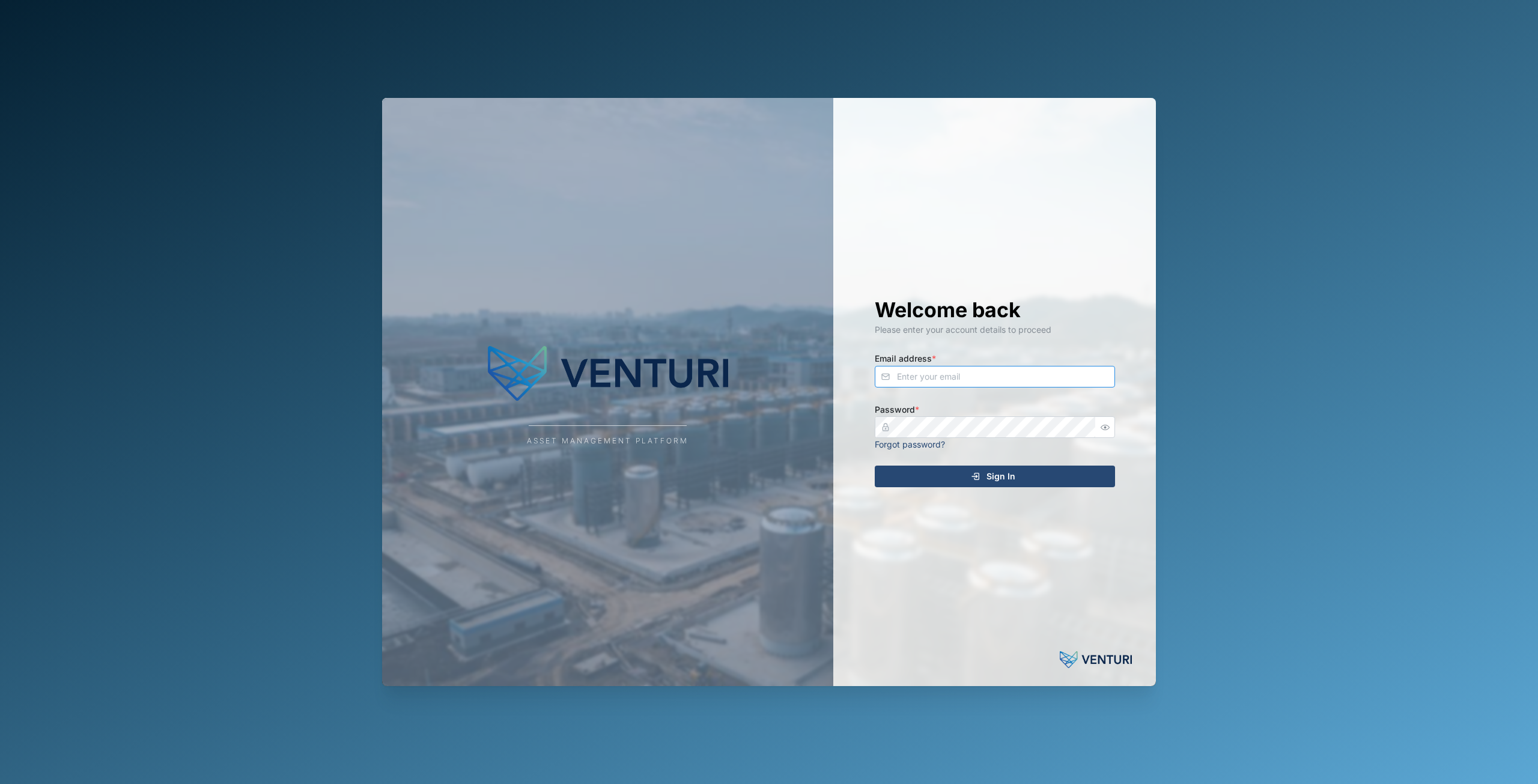
type input "[EMAIL_ADDRESS][DOMAIN_NAME]"
click at [887, 205] on div "Welcome back Please enter your account details to proceed Email address * [EMAI…" at bounding box center [995, 392] width 288 height 588
type input "[EMAIL_ADDRESS][DOMAIN_NAME]"
click at [887, 205] on div "Welcome back Please enter your account details to proceed Email address * [EMAI…" at bounding box center [995, 392] width 288 height 588
click at [907, 144] on div "Welcome back Please enter your account details to proceed Email address * [EMAI…" at bounding box center [995, 392] width 288 height 588
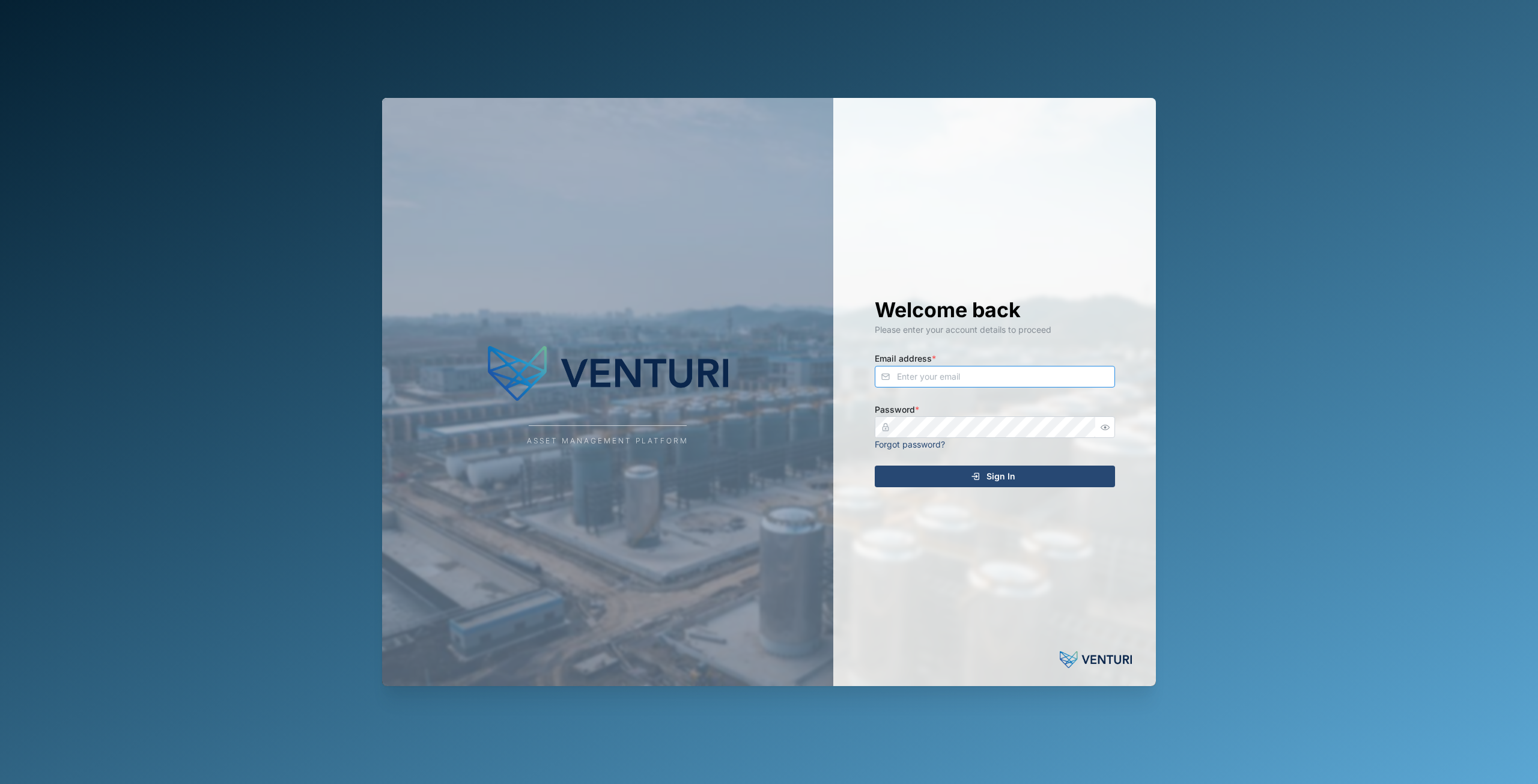
type input "[EMAIL_ADDRESS][DOMAIN_NAME]"
click at [947, 465] on div "Welcome back Please enter your account details to proceed Email address * [EMAI…" at bounding box center [995, 392] width 288 height 588
click at [976, 476] on icon "submit" at bounding box center [975, 476] width 6 height 2
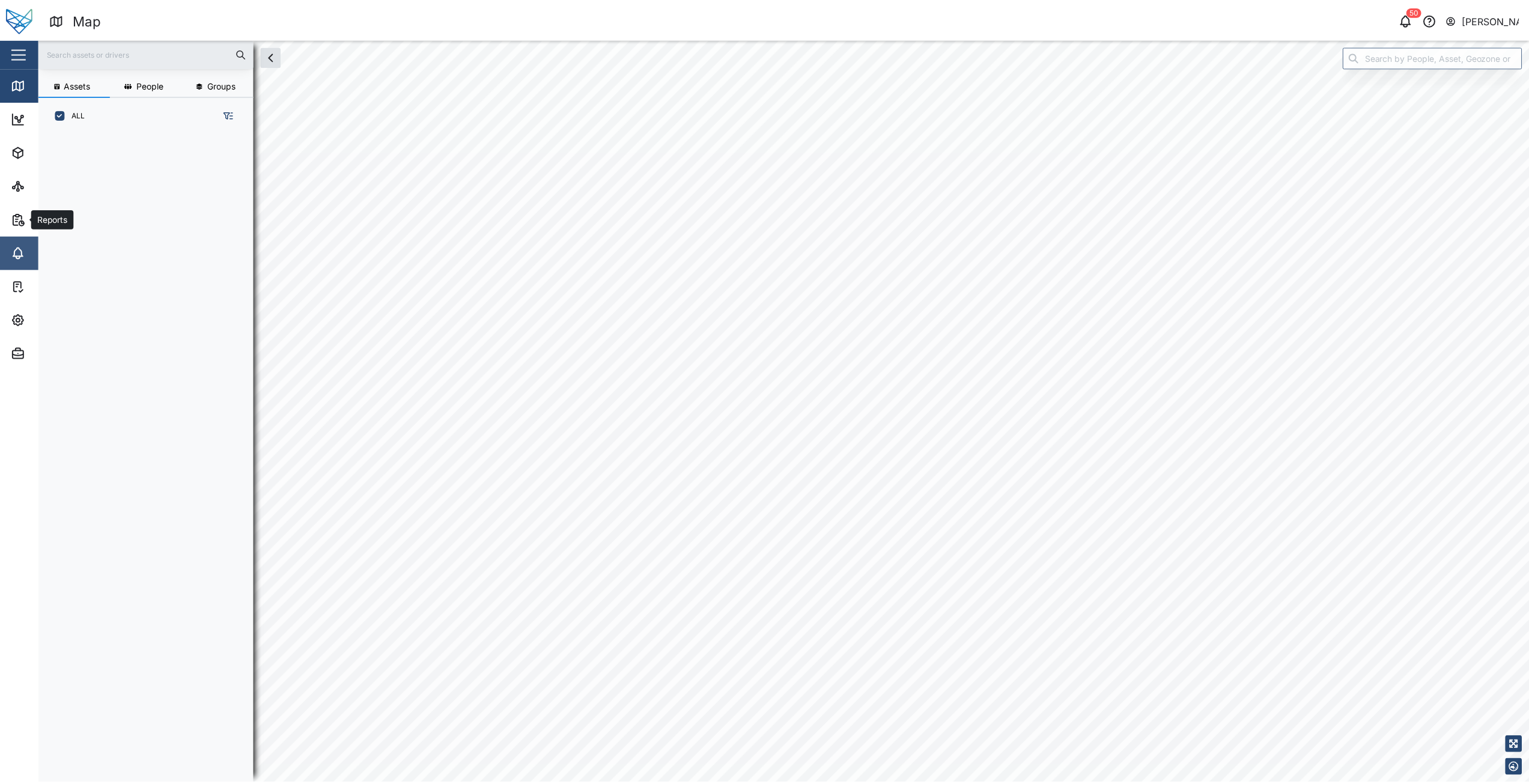
scroll to position [636, 188]
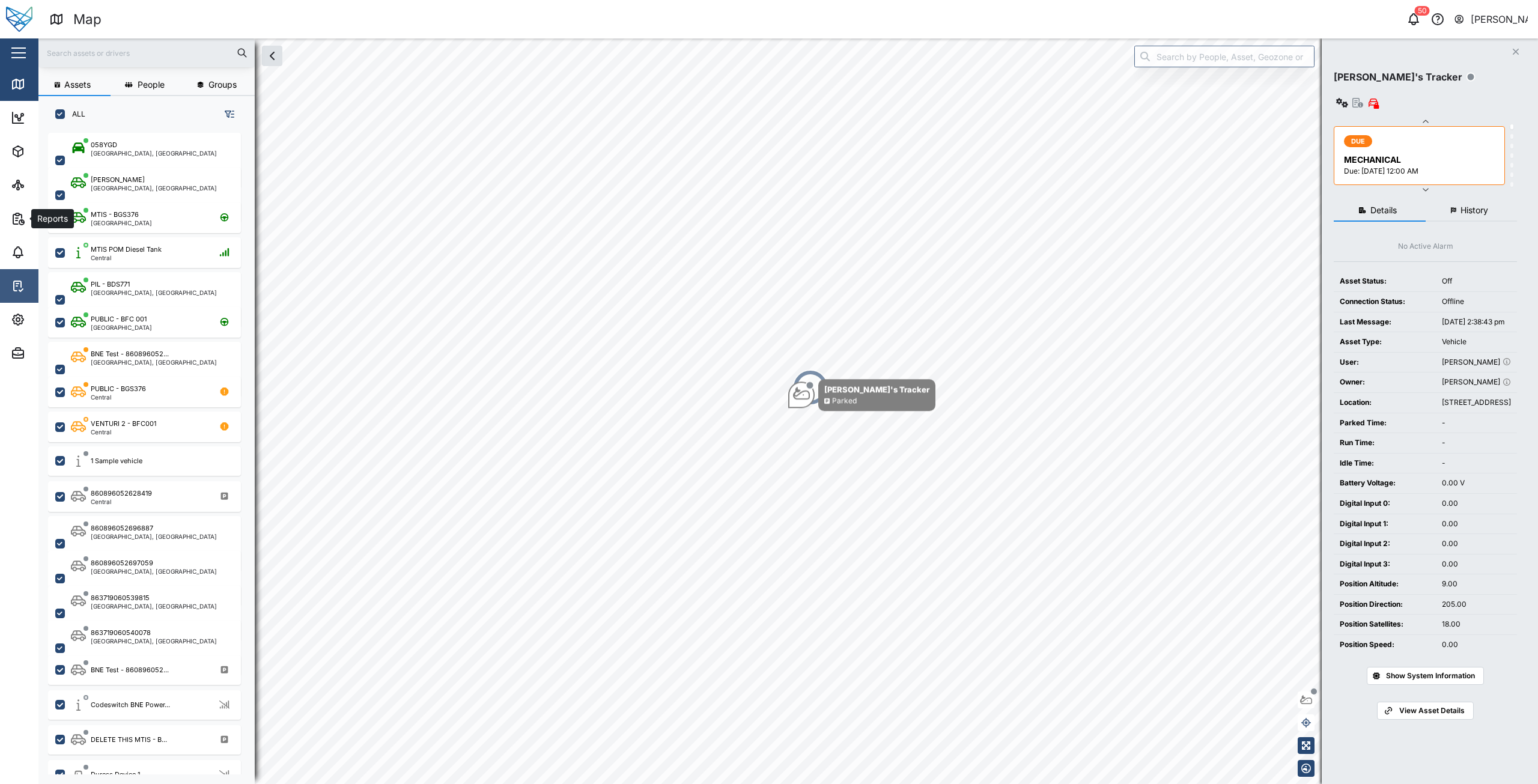
click at [19, 291] on icon at bounding box center [20, 290] width 4 height 2
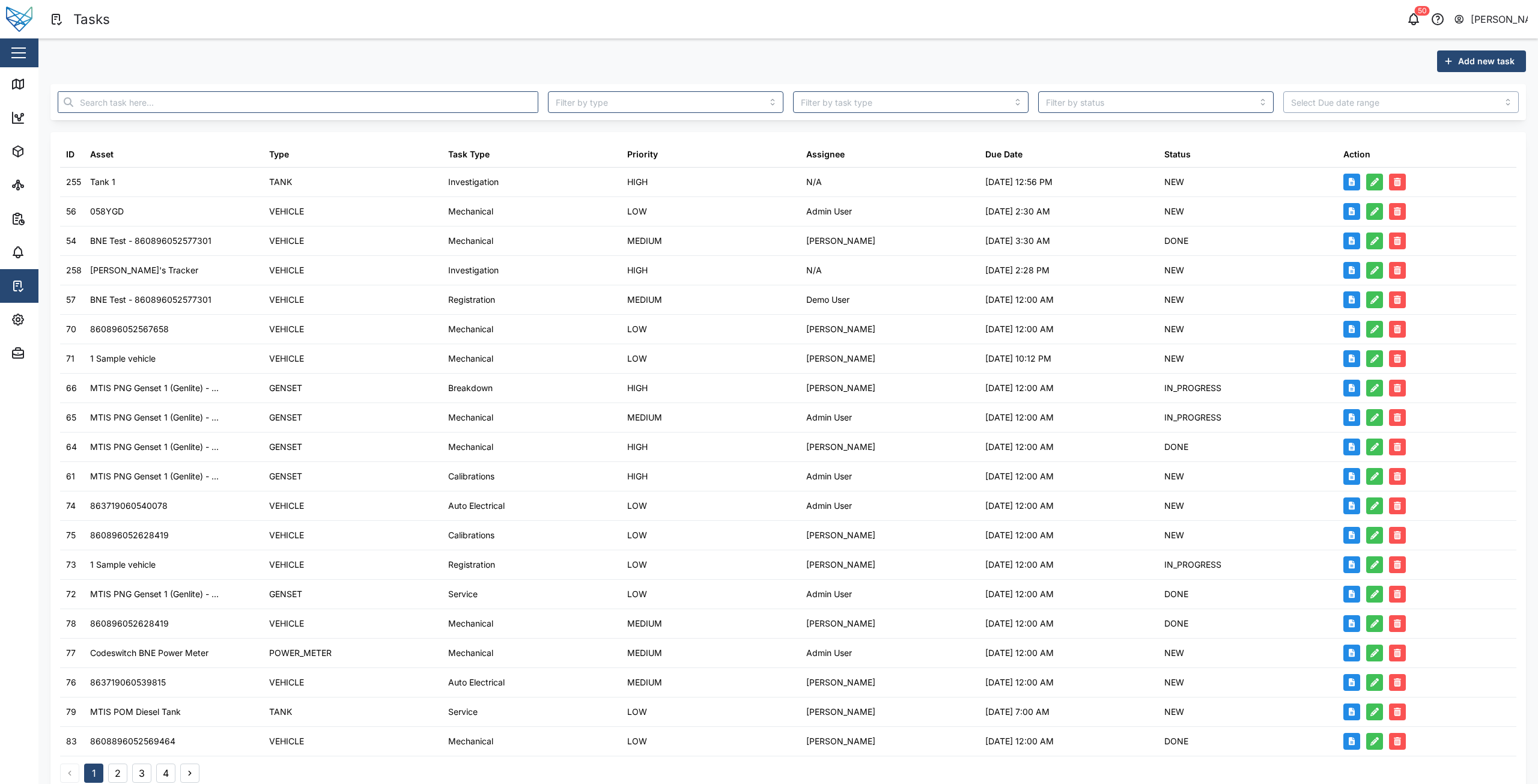
click at [1349, 112] on input "search" at bounding box center [1401, 102] width 236 height 22
click at [1016, 52] on div "Add new task" at bounding box center [788, 61] width 1476 height 22
click at [1430, 108] on input "search" at bounding box center [1401, 102] width 236 height 22
click at [1282, 83] on div "Add new task ID Asset Type Task Type Priority Assignee Due Date Status Action 2…" at bounding box center [788, 421] width 1476 height 742
click at [106, 24] on div "Tasks" at bounding box center [91, 19] width 37 height 21
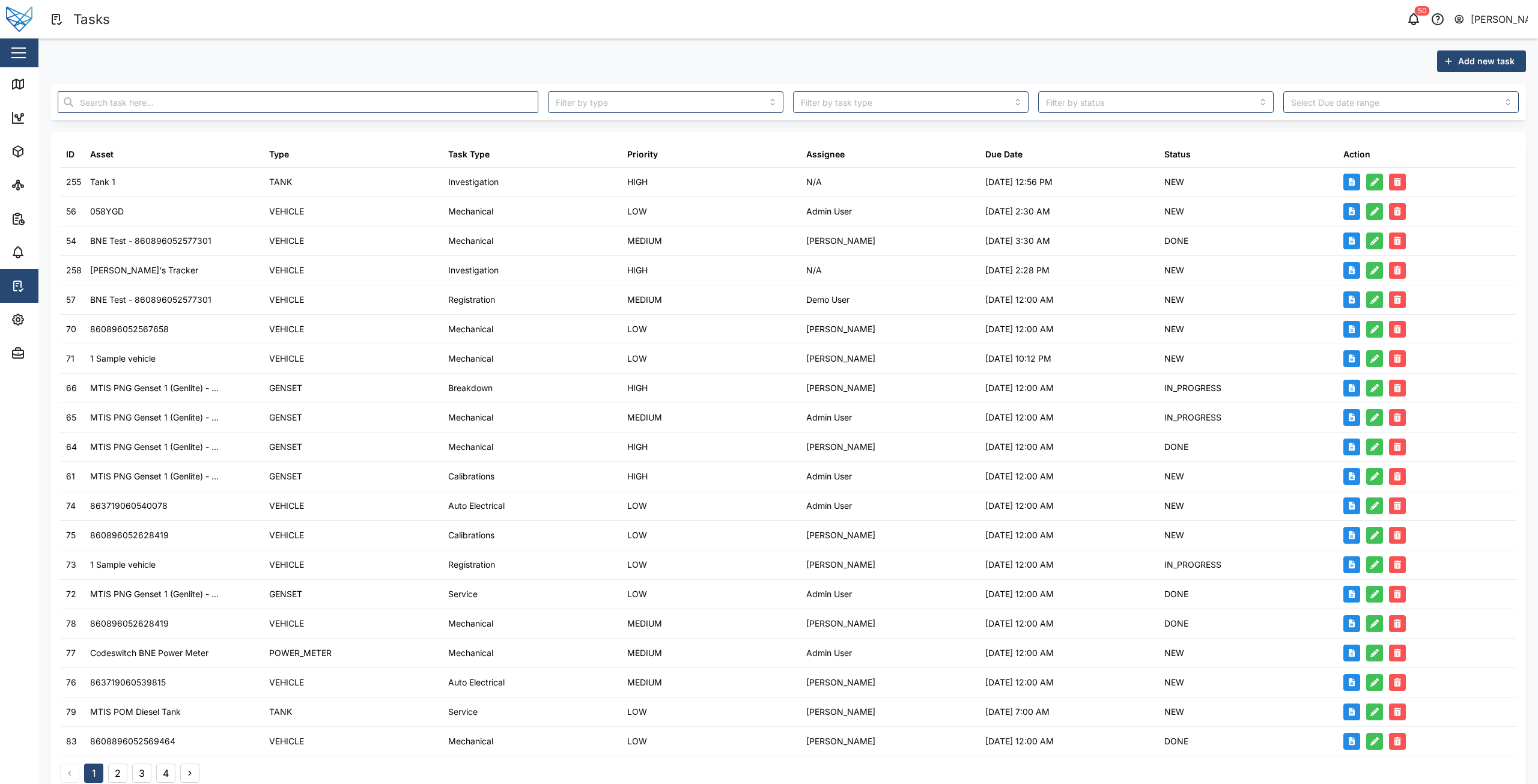
drag, startPoint x: 148, startPoint y: 32, endPoint x: 129, endPoint y: 34, distance: 19.1
click at [148, 32] on header "Tasks 50 [PERSON_NAME]" at bounding box center [769, 19] width 1538 height 38
click at [9, 86] on link "Map" at bounding box center [78, 84] width 156 height 34
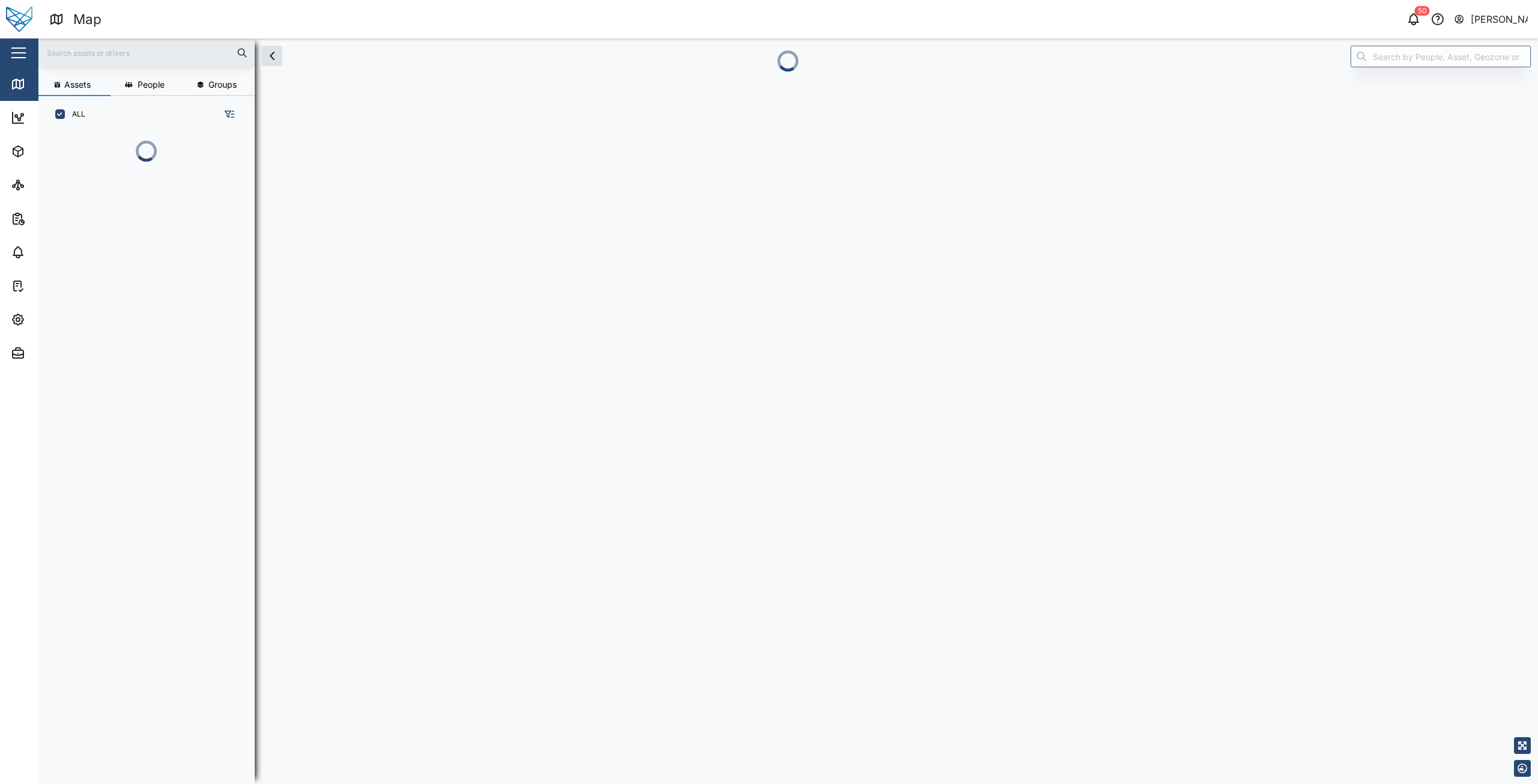
scroll to position [585, 188]
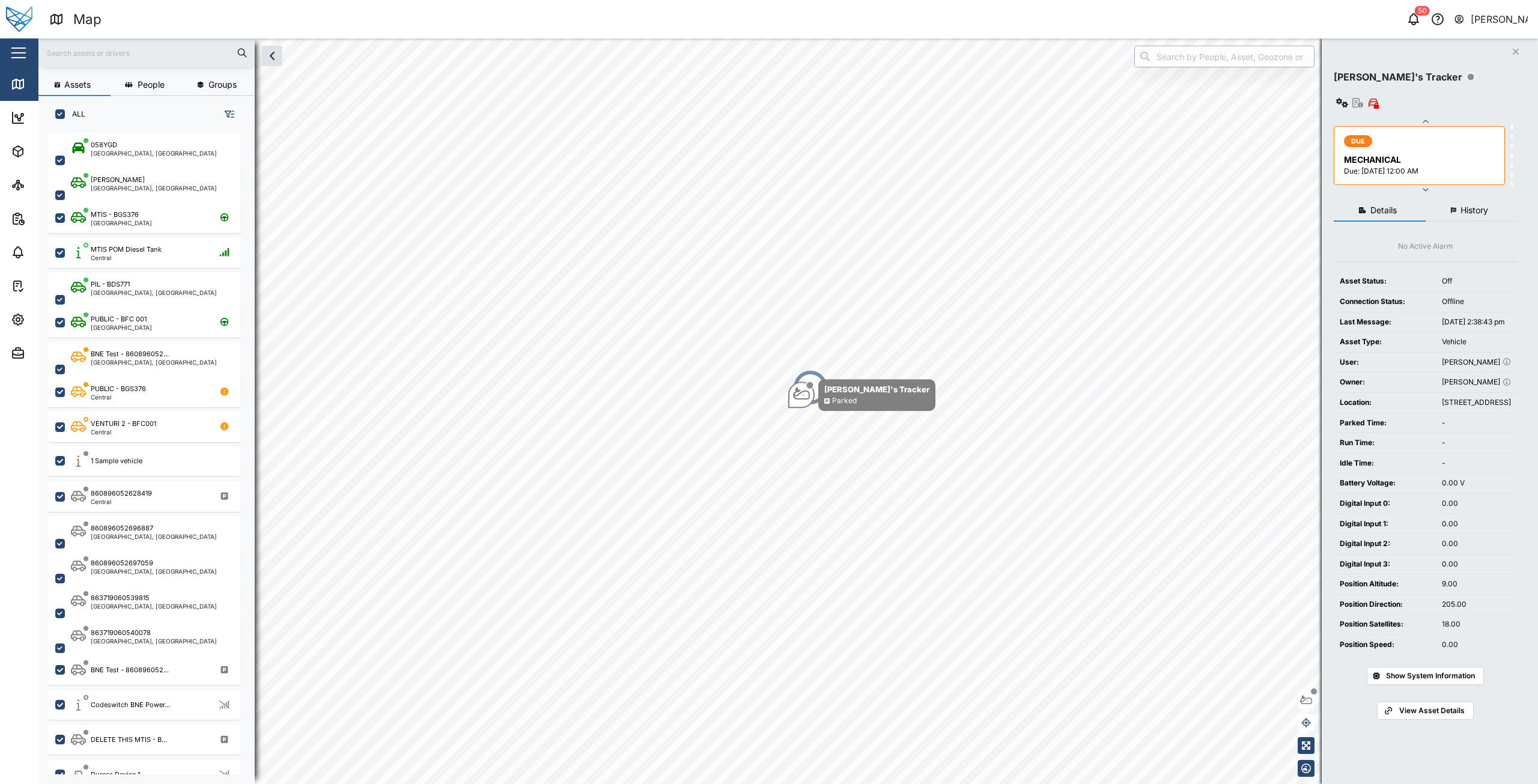
click at [1193, 60] on input "search" at bounding box center [1224, 57] width 180 height 22
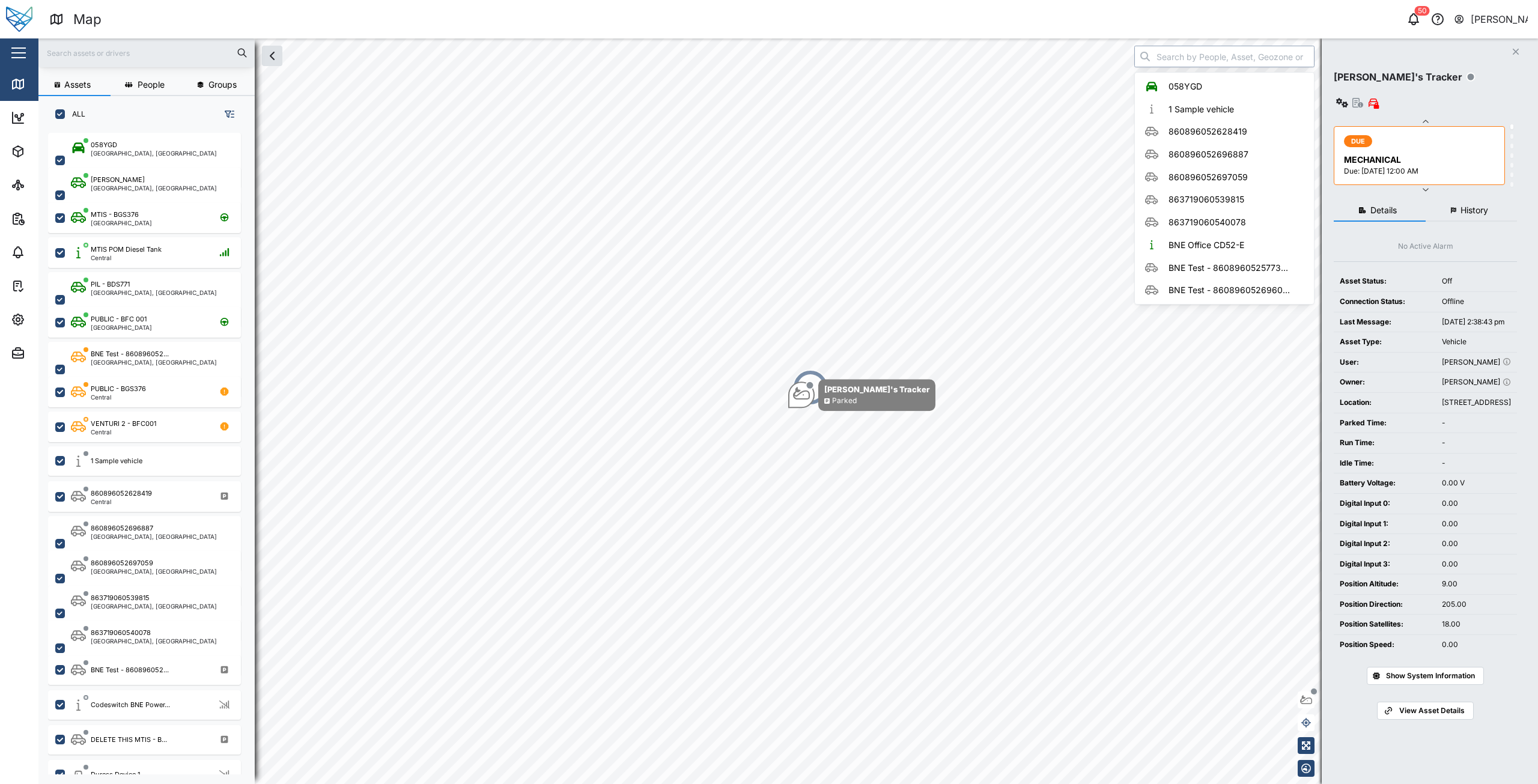
click at [1193, 60] on input "search" at bounding box center [1224, 57] width 180 height 22
click at [847, 399] on div "Parked" at bounding box center [844, 401] width 24 height 12
click at [831, 398] on div "Parked" at bounding box center [877, 401] width 105 height 12
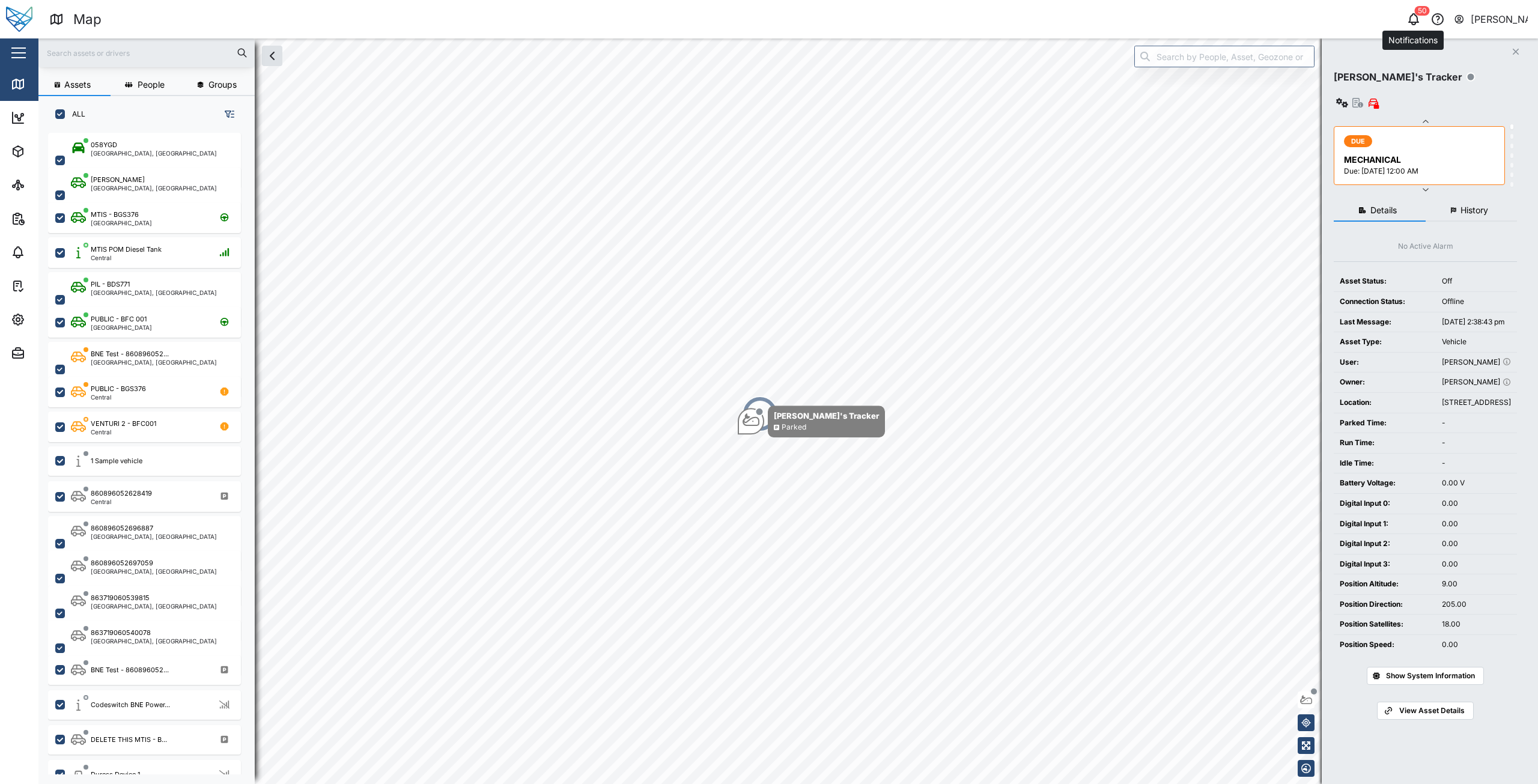
click at [1415, 26] on icon "button" at bounding box center [1414, 19] width 14 height 14
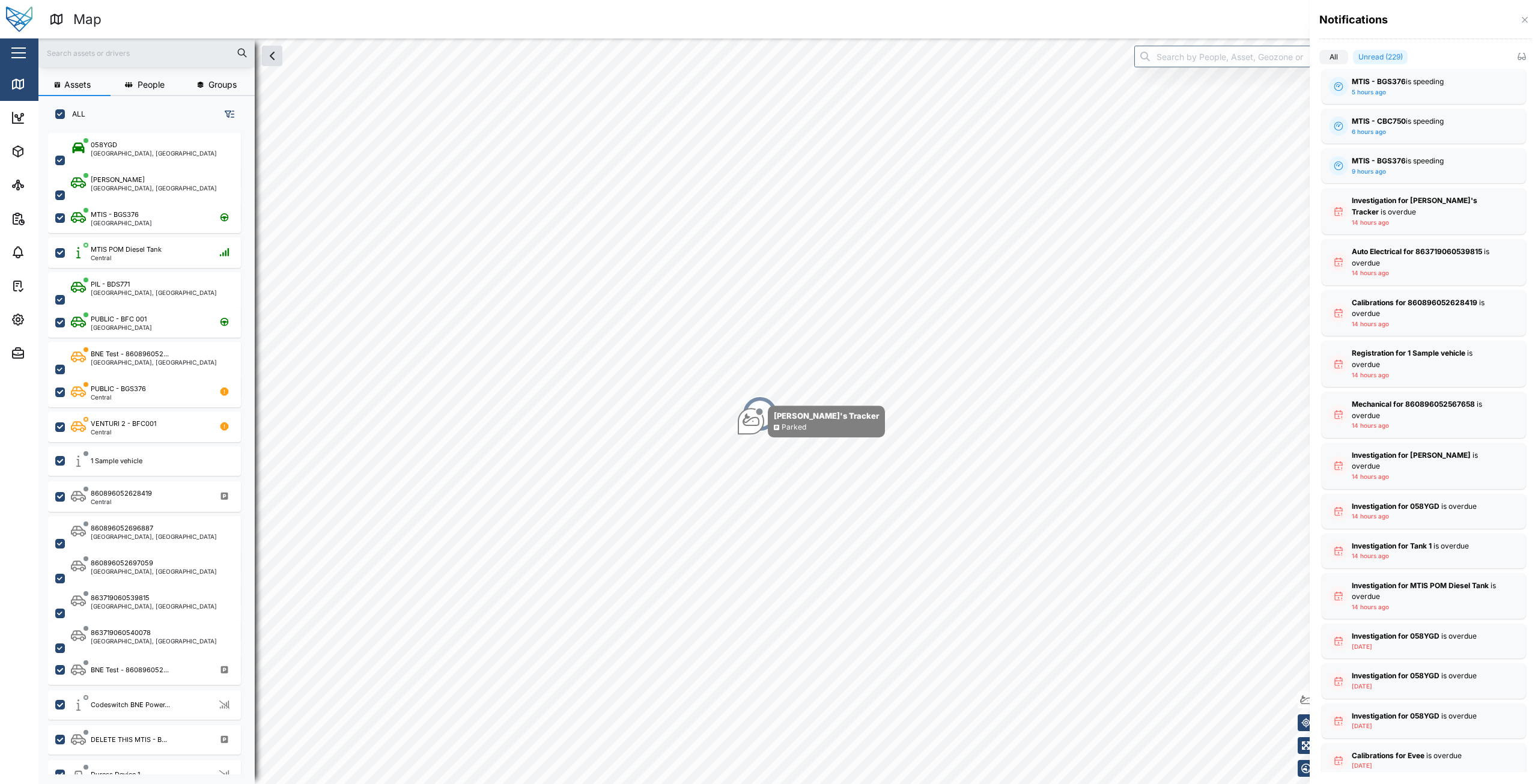
click at [1525, 20] on icon "button" at bounding box center [1525, 19] width 6 height 5
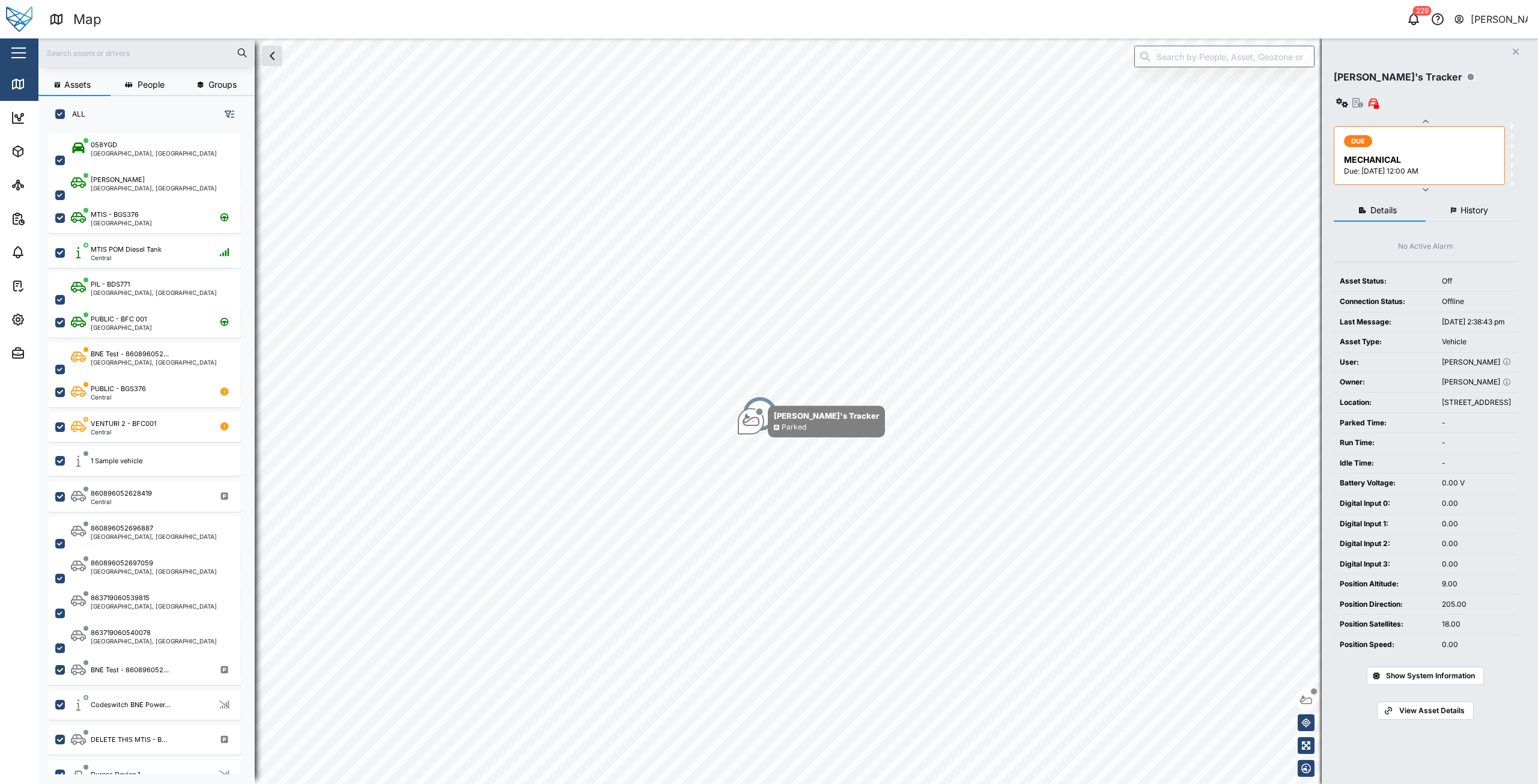
click at [1019, 24] on div "229 [PERSON_NAME]" at bounding box center [1168, 19] width 740 height 16
click at [704, 13] on div "Map" at bounding box center [419, 19] width 740 height 21
click at [1493, 20] on div "[PERSON_NAME]" at bounding box center [1499, 19] width 57 height 15
click at [1484, 16] on div "[PERSON_NAME]" at bounding box center [1499, 19] width 57 height 15
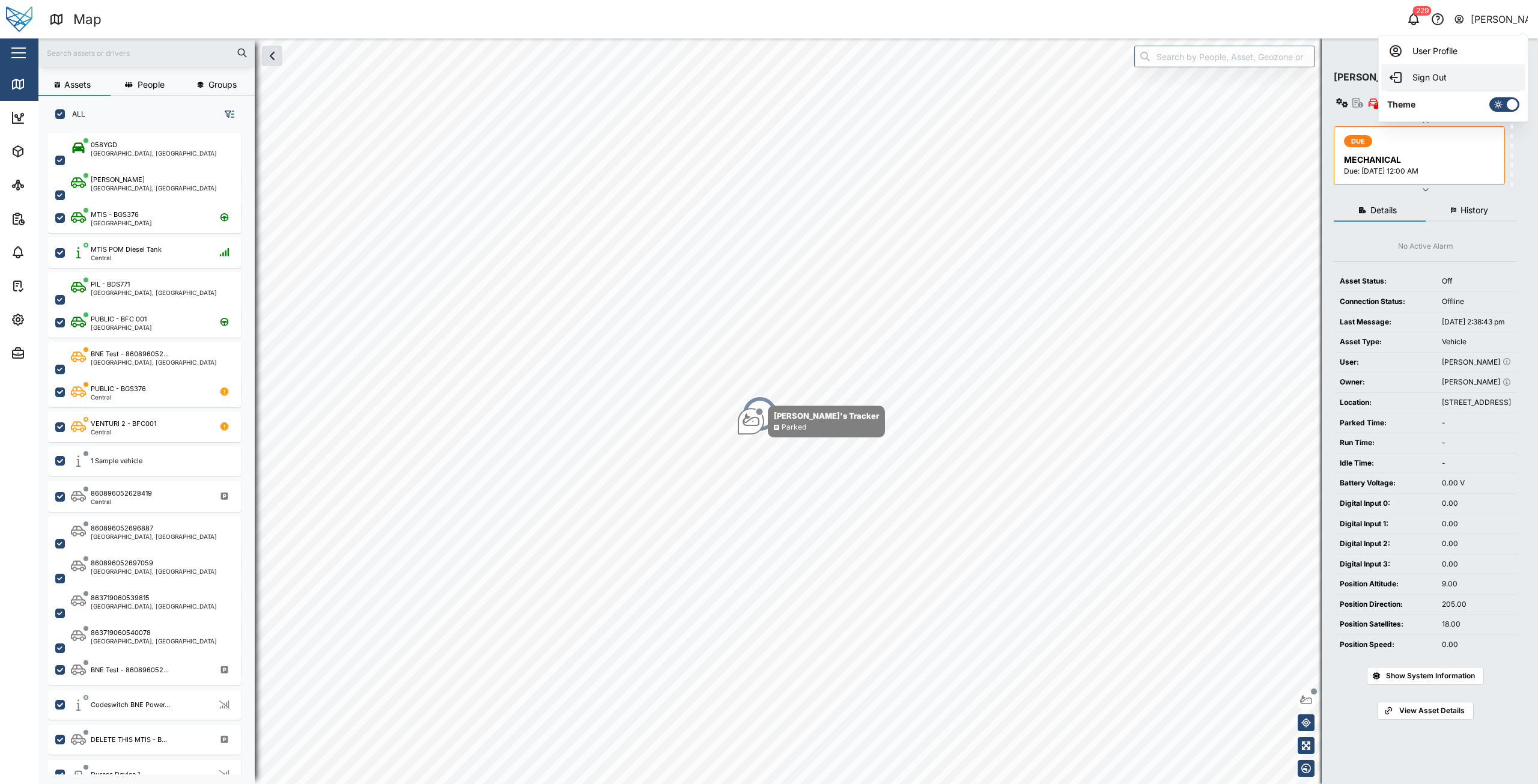
click at [1435, 84] on div "Sign Out" at bounding box center [1453, 77] width 130 height 14
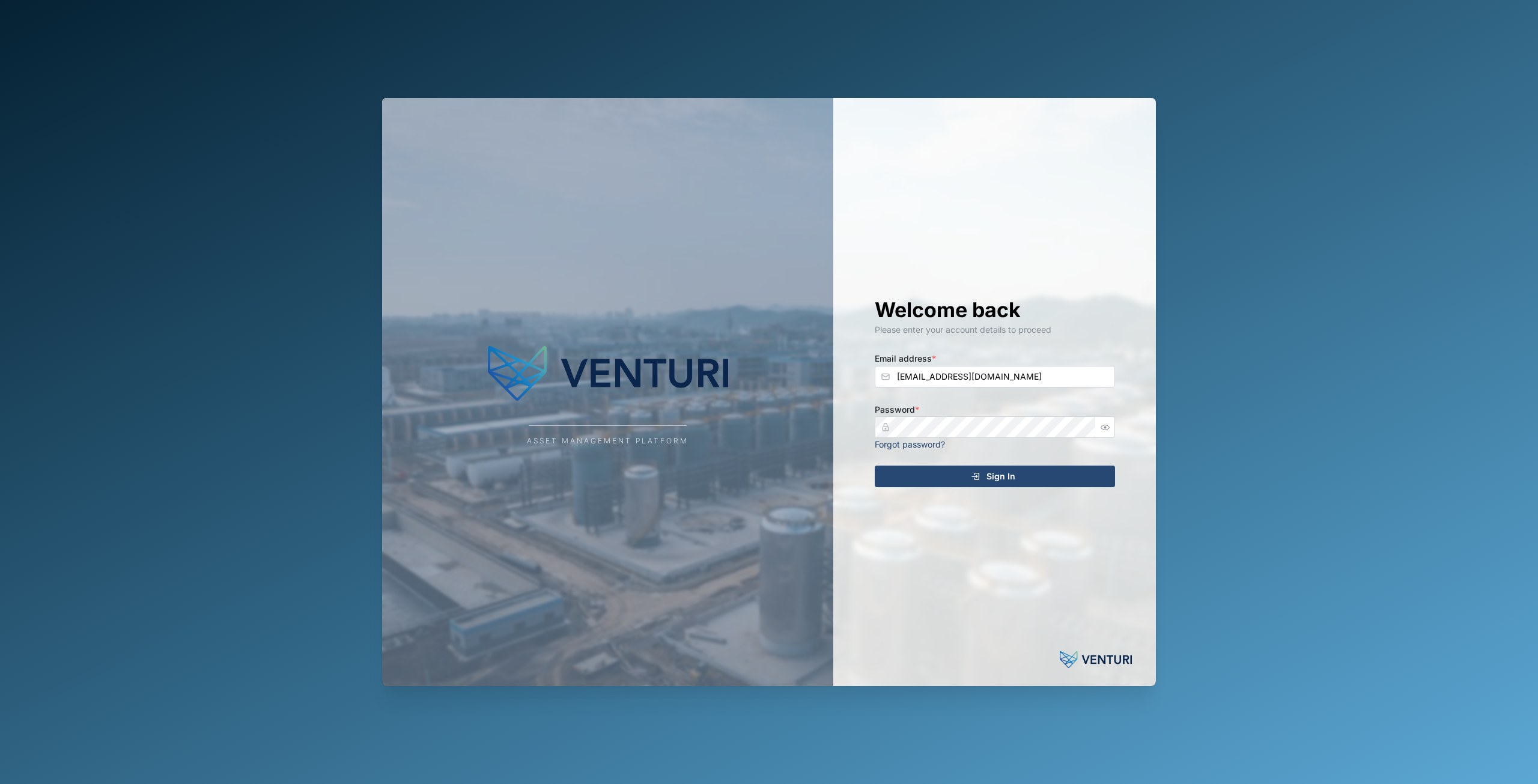
click at [962, 387] on div "Welcome back Please enter your account details to proceed Email address * [EMAI…" at bounding box center [995, 392] width 288 height 588
click at [964, 376] on input "[EMAIL_ADDRESS][DOMAIN_NAME]" at bounding box center [995, 377] width 240 height 22
click at [924, 379] on input "[EMAIL_ADDRESS][DOMAIN_NAME]" at bounding box center [995, 377] width 240 height 22
type input "[PERSON_NAME][EMAIL_ADDRESS][DOMAIN_NAME]"
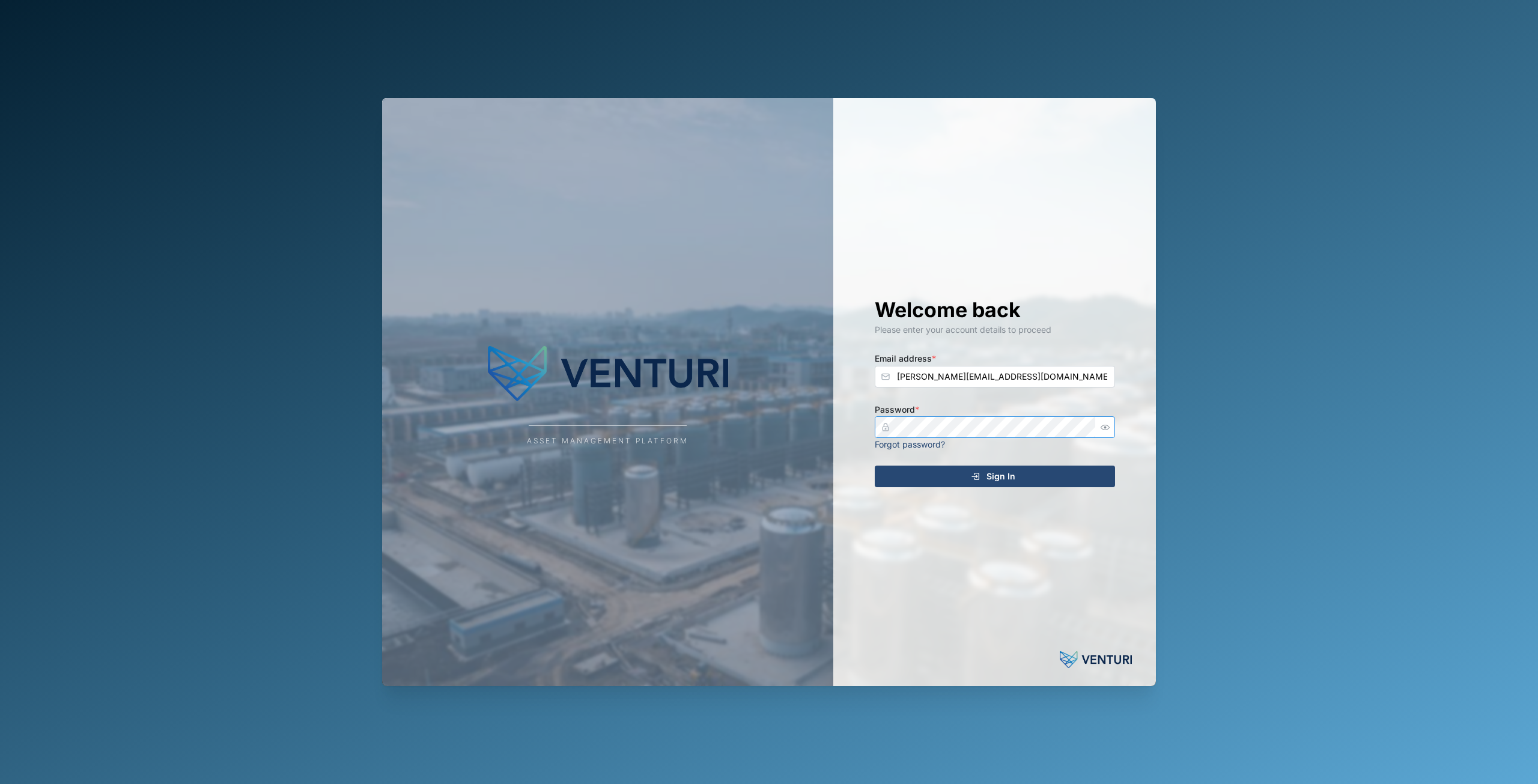
click at [1101, 427] on icon "button" at bounding box center [1105, 427] width 9 height 9
click at [1096, 476] on div "Sign In" at bounding box center [993, 476] width 221 height 20
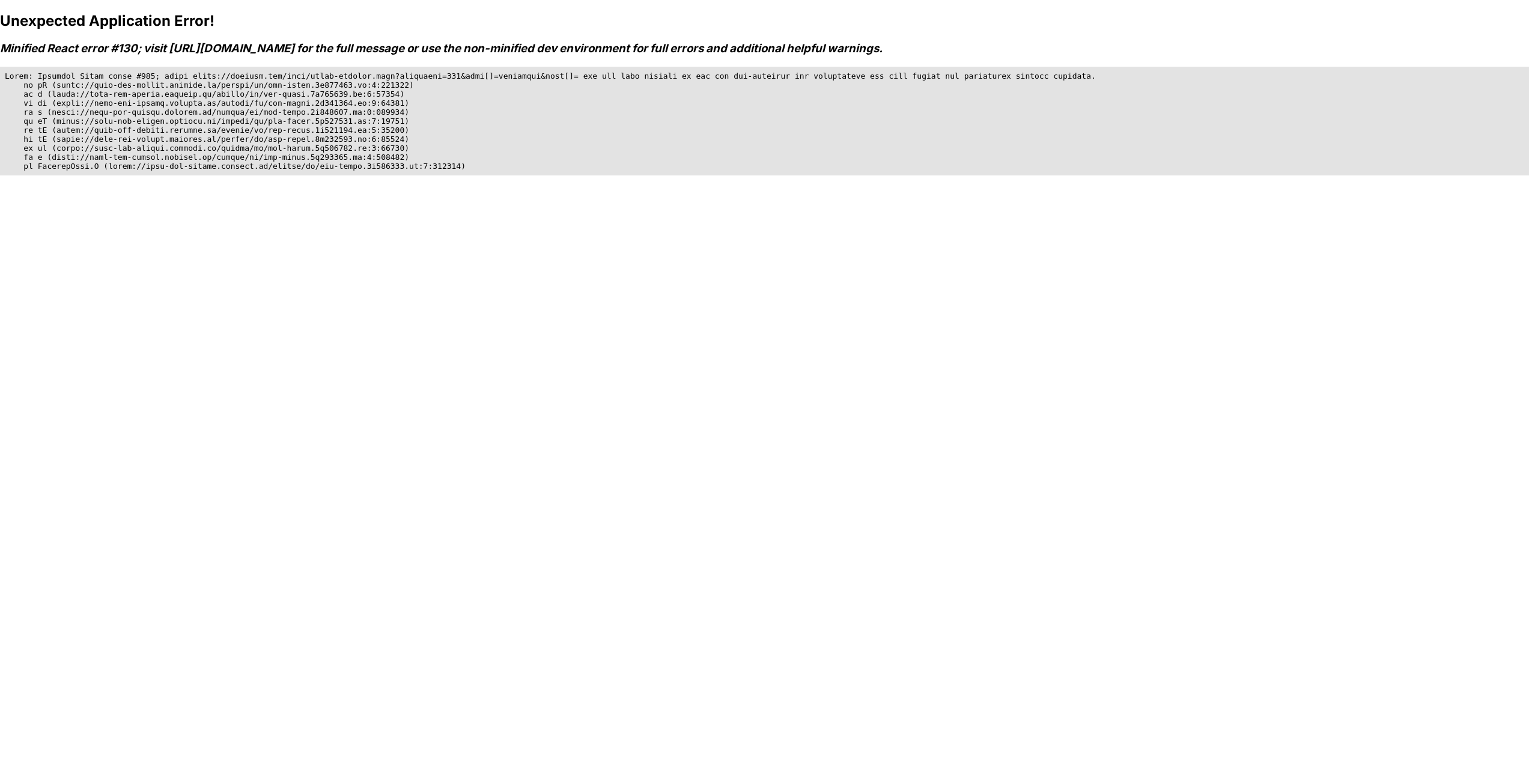
click at [147, 284] on div "Unexpected Application Error! Minified React error #130; visit [URL][DOMAIN_NAM…" at bounding box center [764, 404] width 1529 height 784
click at [777, 346] on div "Unexpected Application Error! Minified React error #130; visit [URL][DOMAIN_NAM…" at bounding box center [764, 404] width 1529 height 784
click at [800, 263] on div "Unexpected Application Error! Minified React error #130; visit [URL][DOMAIN_NAM…" at bounding box center [764, 404] width 1529 height 784
